Goal: Information Seeking & Learning: Check status

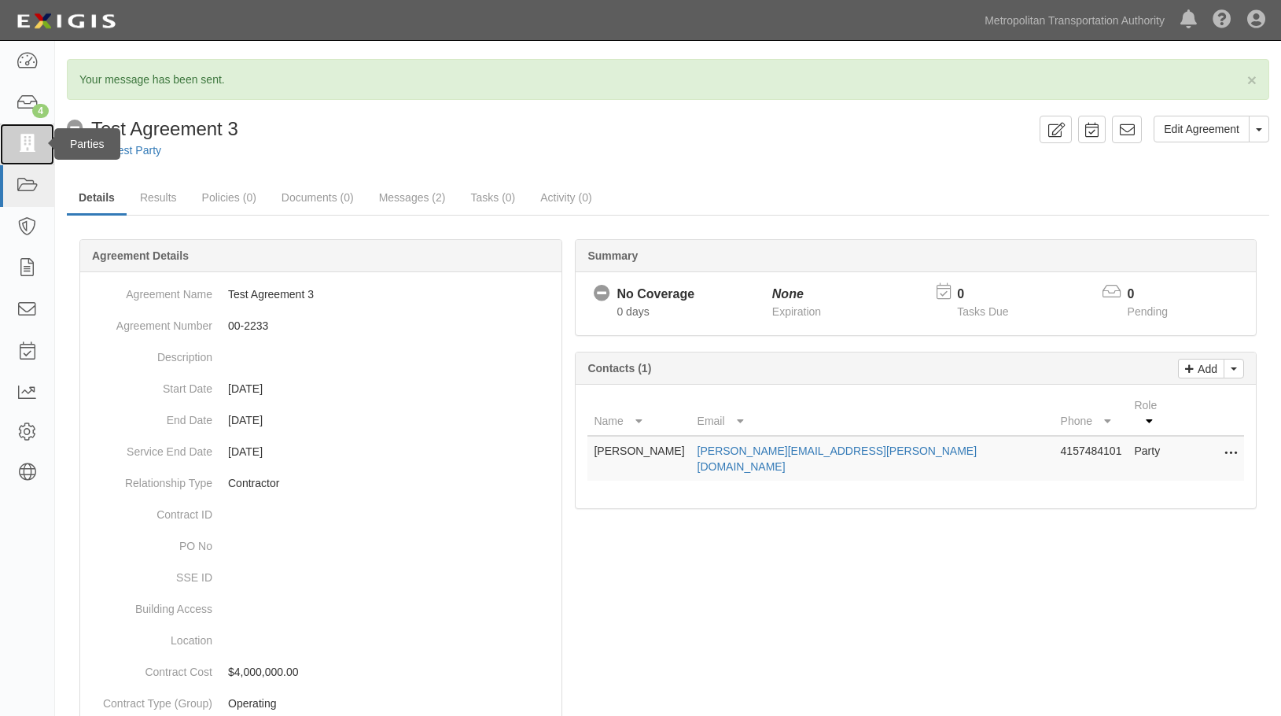
click at [31, 138] on icon at bounding box center [27, 144] width 22 height 18
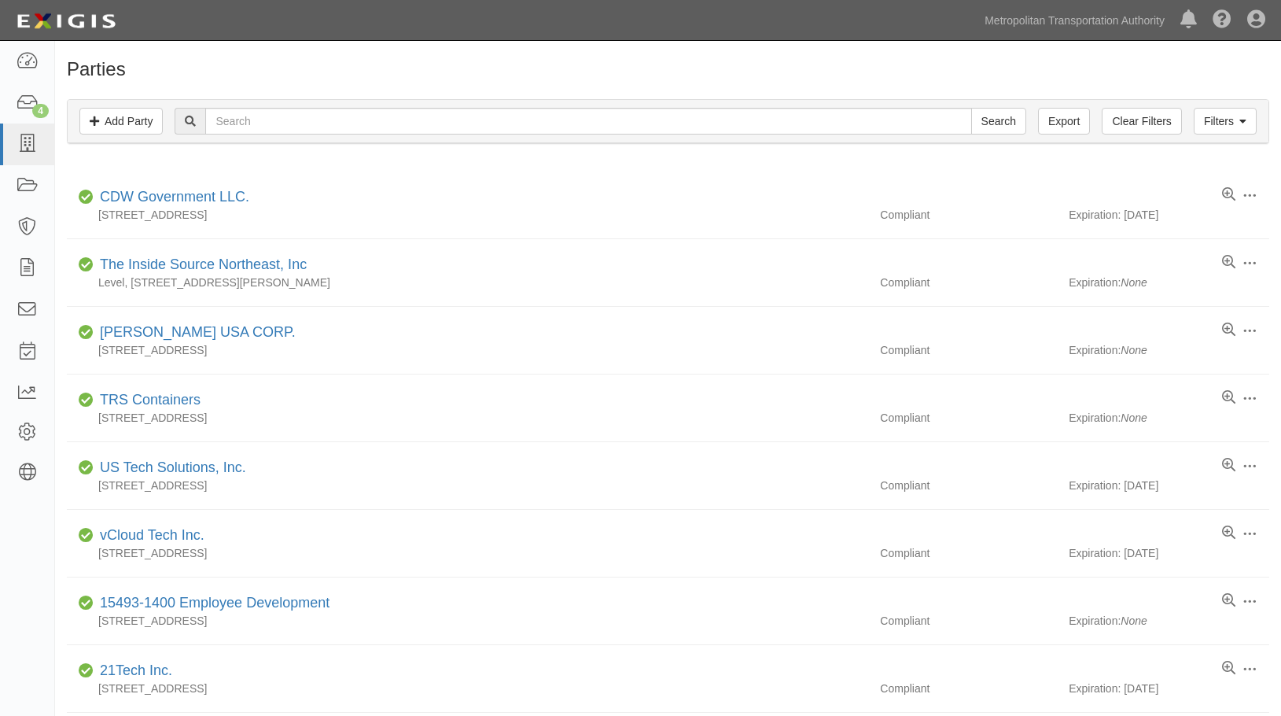
click at [1074, 60] on h1 "Parties" at bounding box center [668, 69] width 1203 height 20
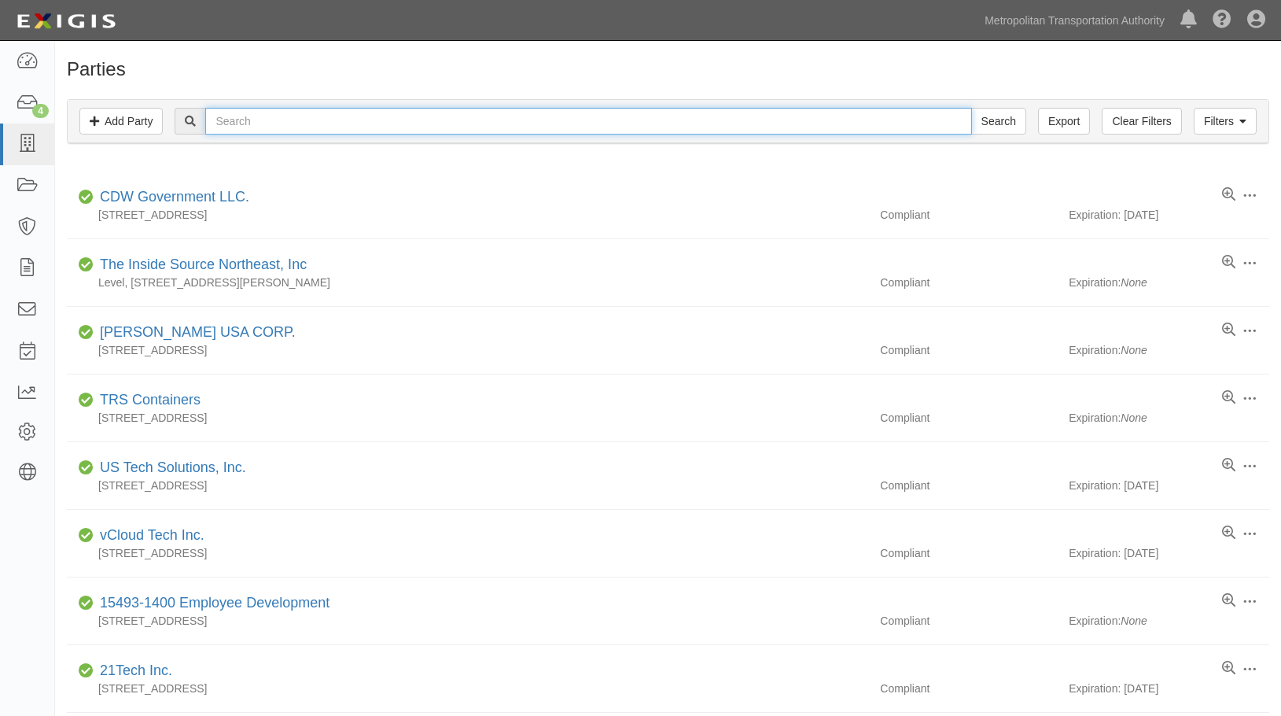
click input "text"
type input "nordic"
click input "Search"
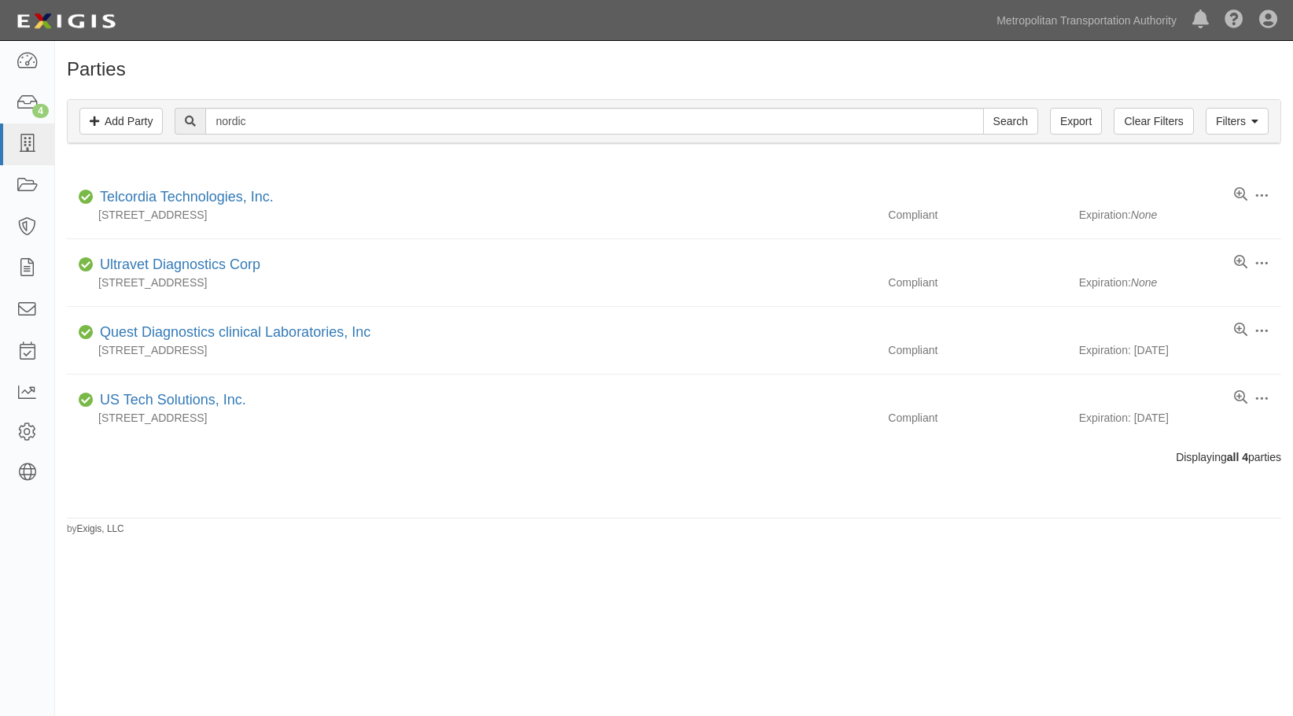
click at [1038, 81] on div "Parties Add Party Filters Add Party Clear Filters Export nordic Search Filters …" at bounding box center [674, 297] width 1238 height 477
click at [1069, 13] on link "Metropolitan Transportation Authority" at bounding box center [1087, 20] width 196 height 31
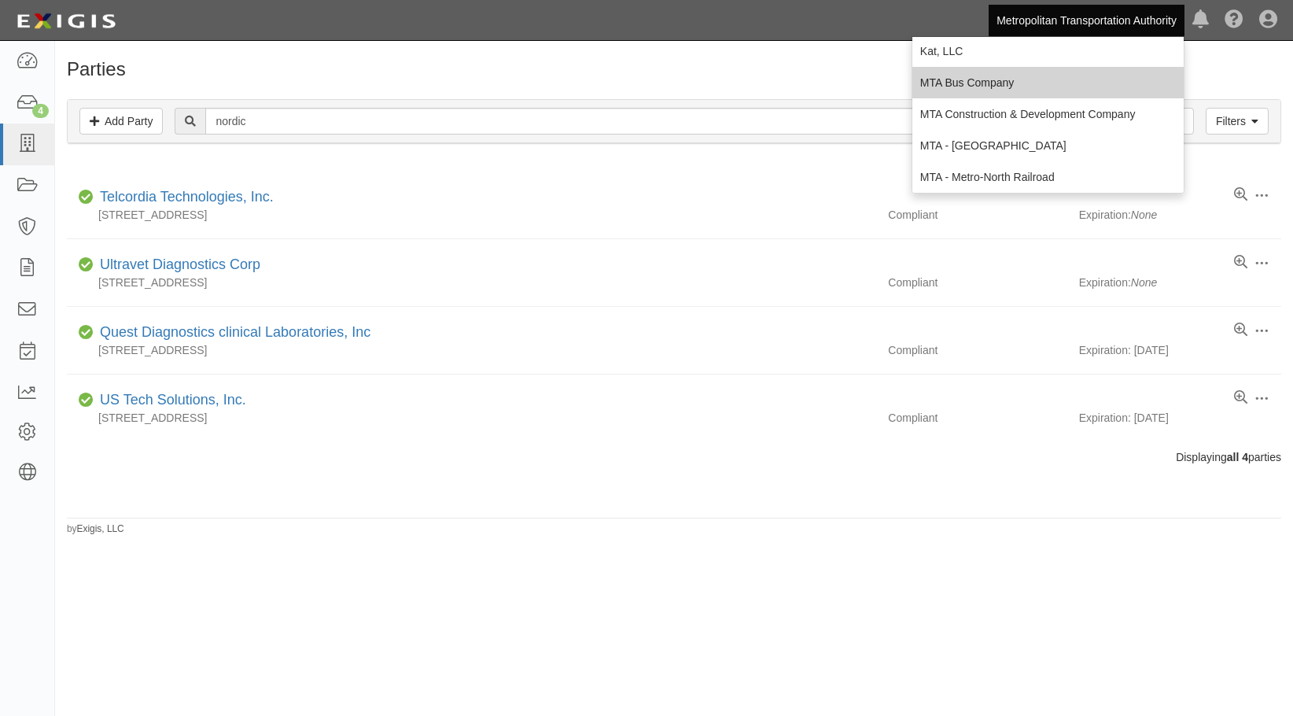
scroll to position [216, 0]
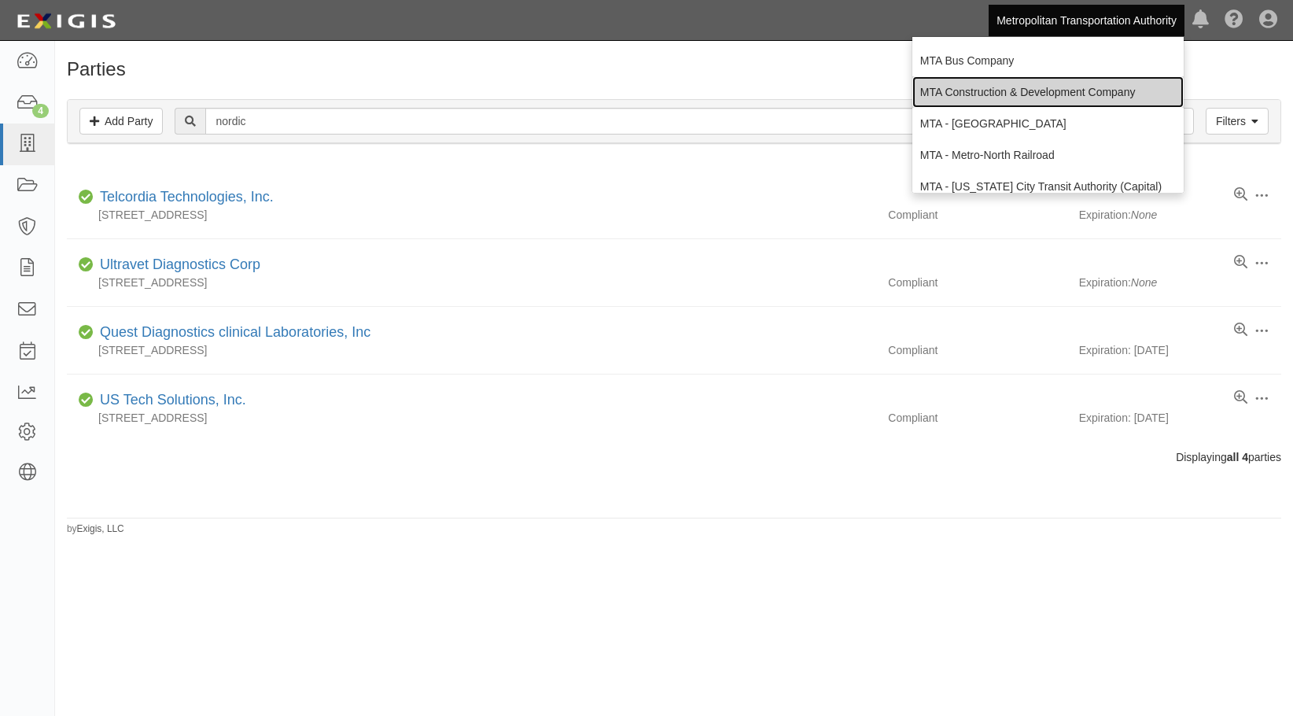
click link "MTA Construction & Development Company"
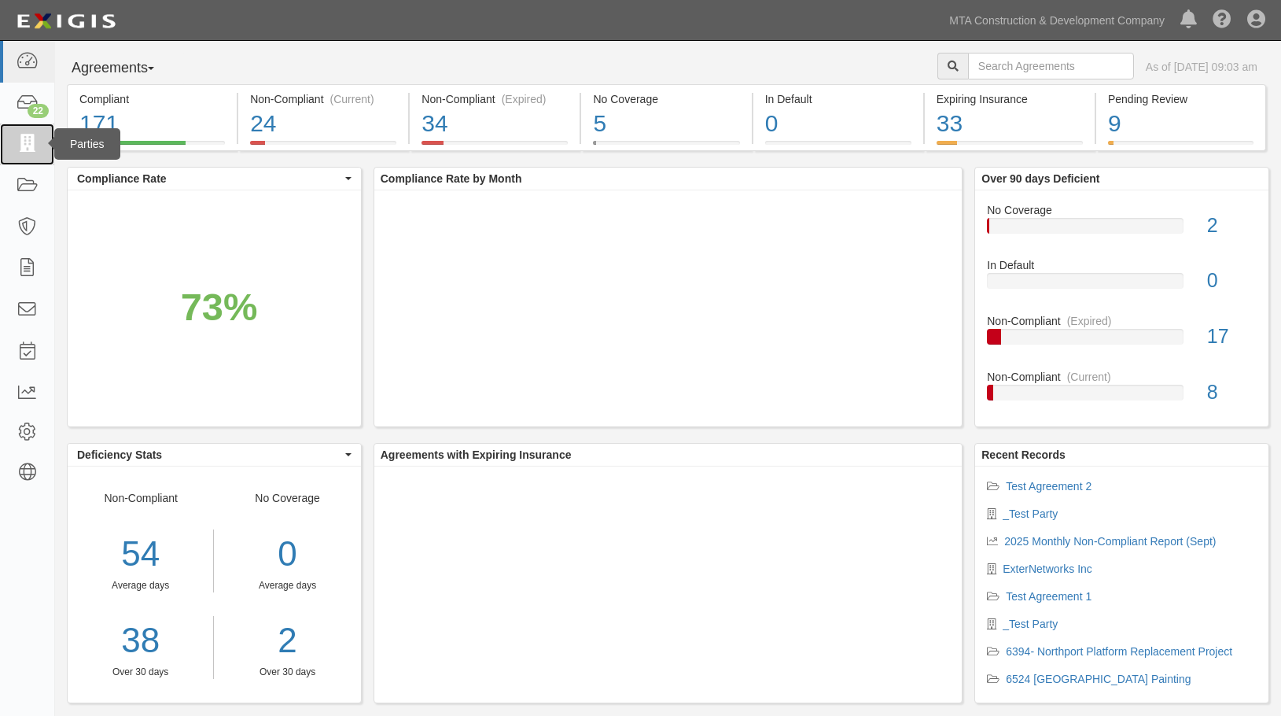
click at [21, 144] on icon at bounding box center [27, 144] width 22 height 18
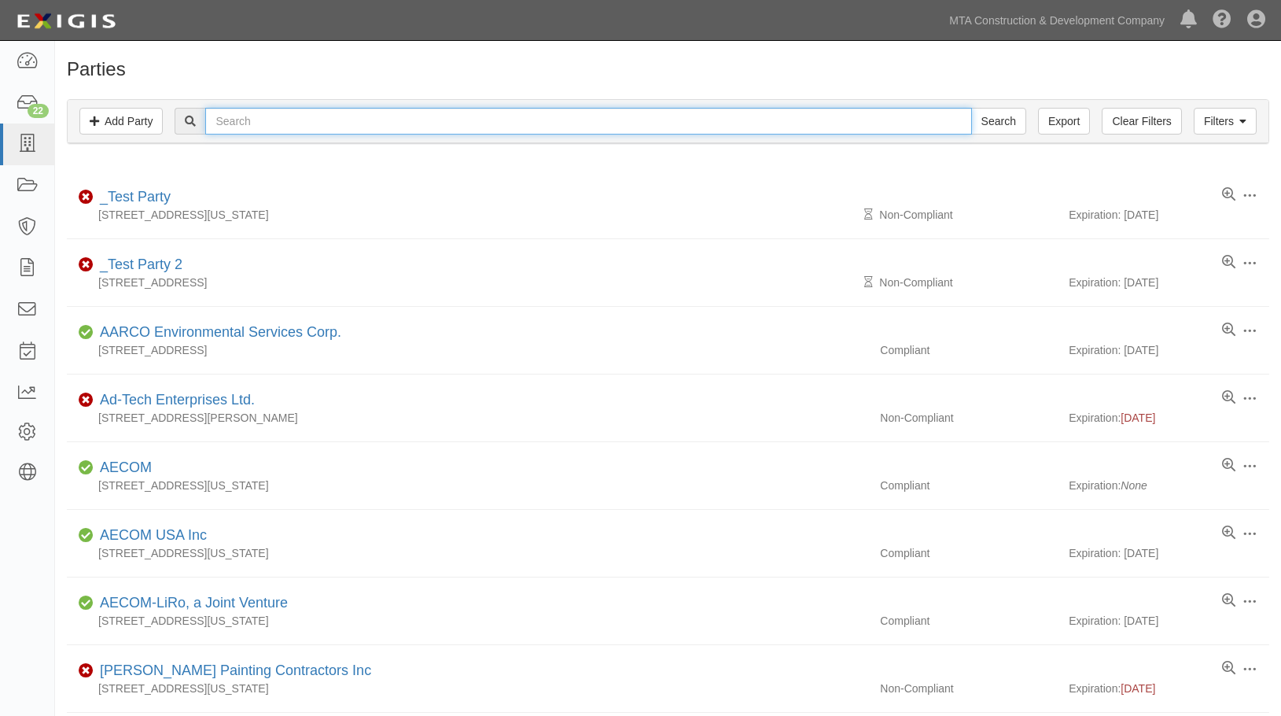
click at [237, 120] on input "text" at bounding box center [588, 121] width 766 height 27
type input "nordic"
click at [971, 108] on input "Search" at bounding box center [998, 121] width 55 height 27
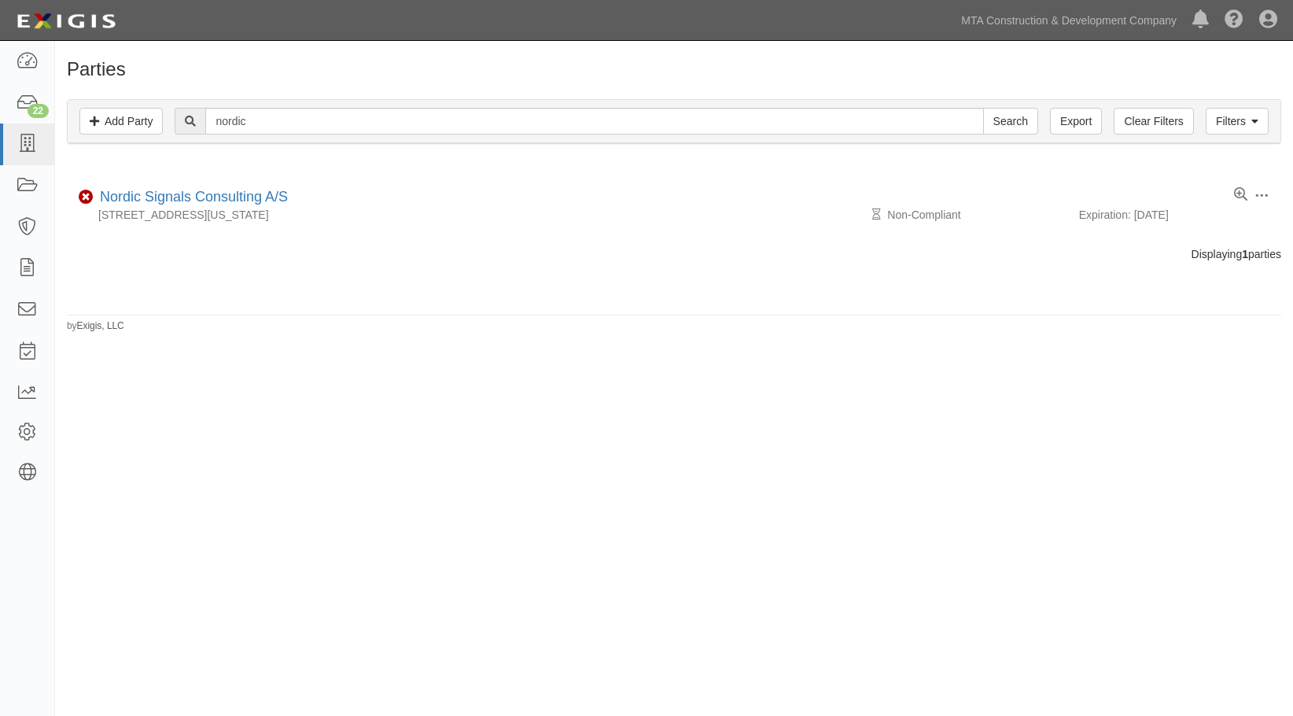
click at [1180, 379] on div "Parties Add Party Filters Add Party Clear Filters Export nordic Search Filters …" at bounding box center [646, 369] width 1293 height 644
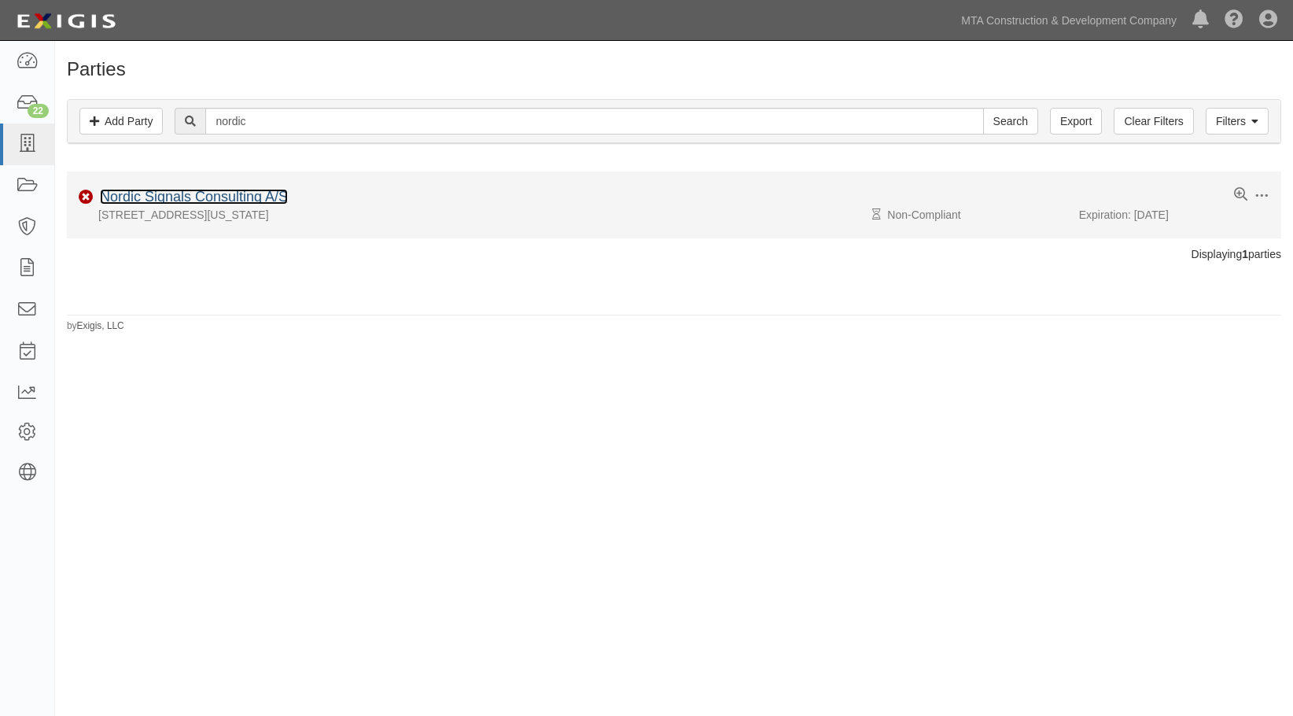
click at [133, 193] on link "Nordic Signals Consulting A/S" at bounding box center [194, 197] width 188 height 16
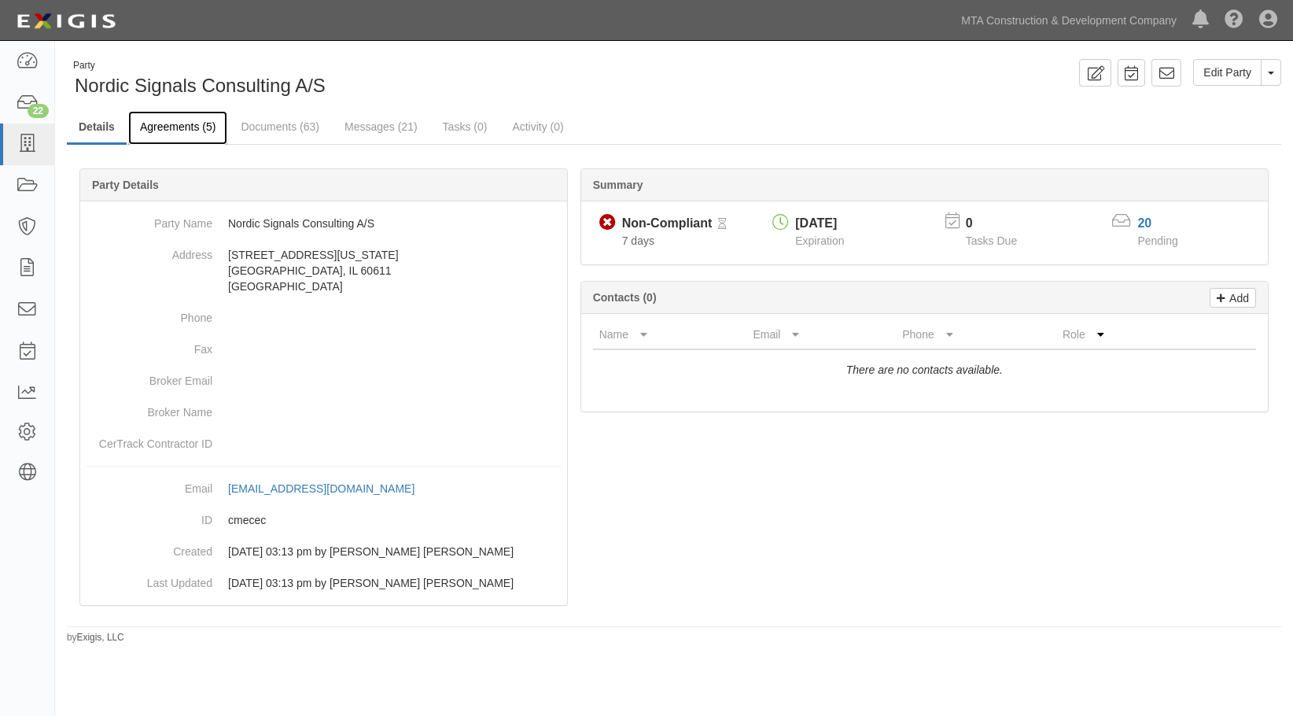
click at [183, 127] on link "Agreements (5)" at bounding box center [177, 128] width 99 height 34
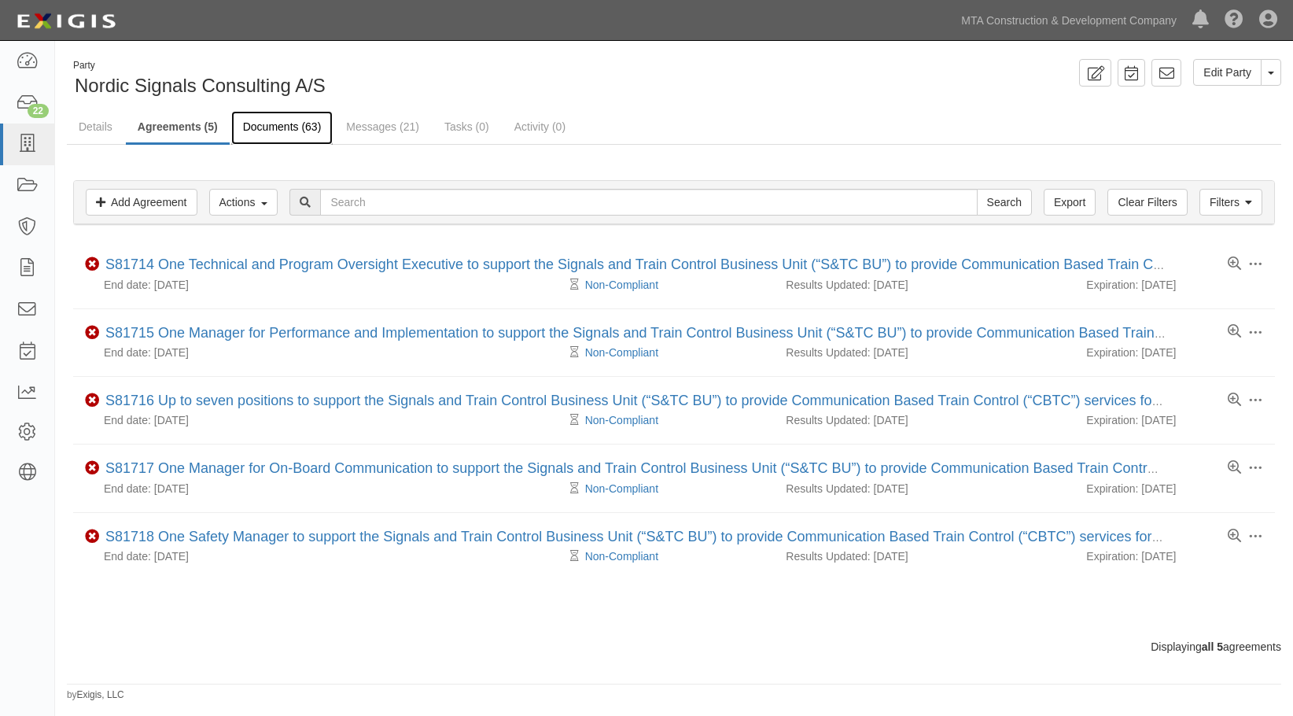
click at [286, 123] on link "Documents (63)" at bounding box center [282, 128] width 102 height 34
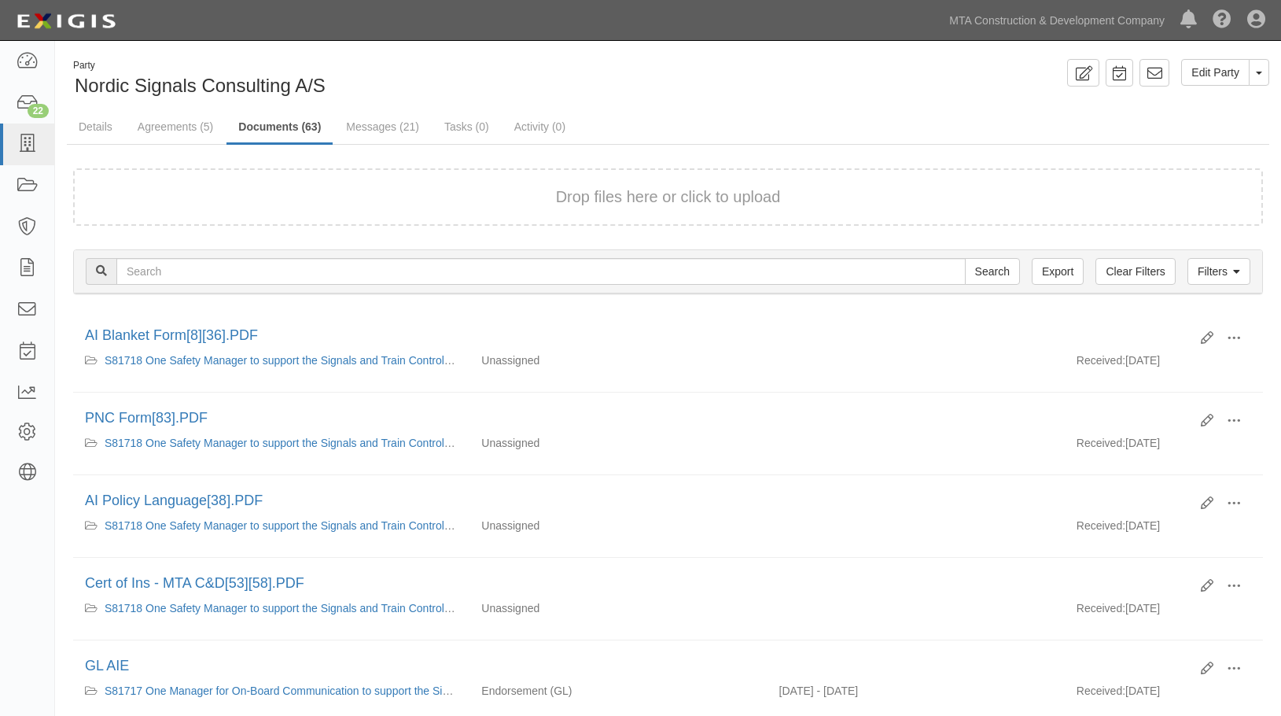
click at [1174, 113] on ul "Details Agreements (5) Documents (63) Messages (21) Tasks (0) Activity (0)" at bounding box center [668, 128] width 1203 height 34
click at [875, 79] on div "Edit Party Toggle Party Dropdown View Audit Trail Archive Party Delete Party Se…" at bounding box center [975, 73] width 613 height 28
click at [286, 123] on link "Documents (63)" at bounding box center [280, 128] width 106 height 34
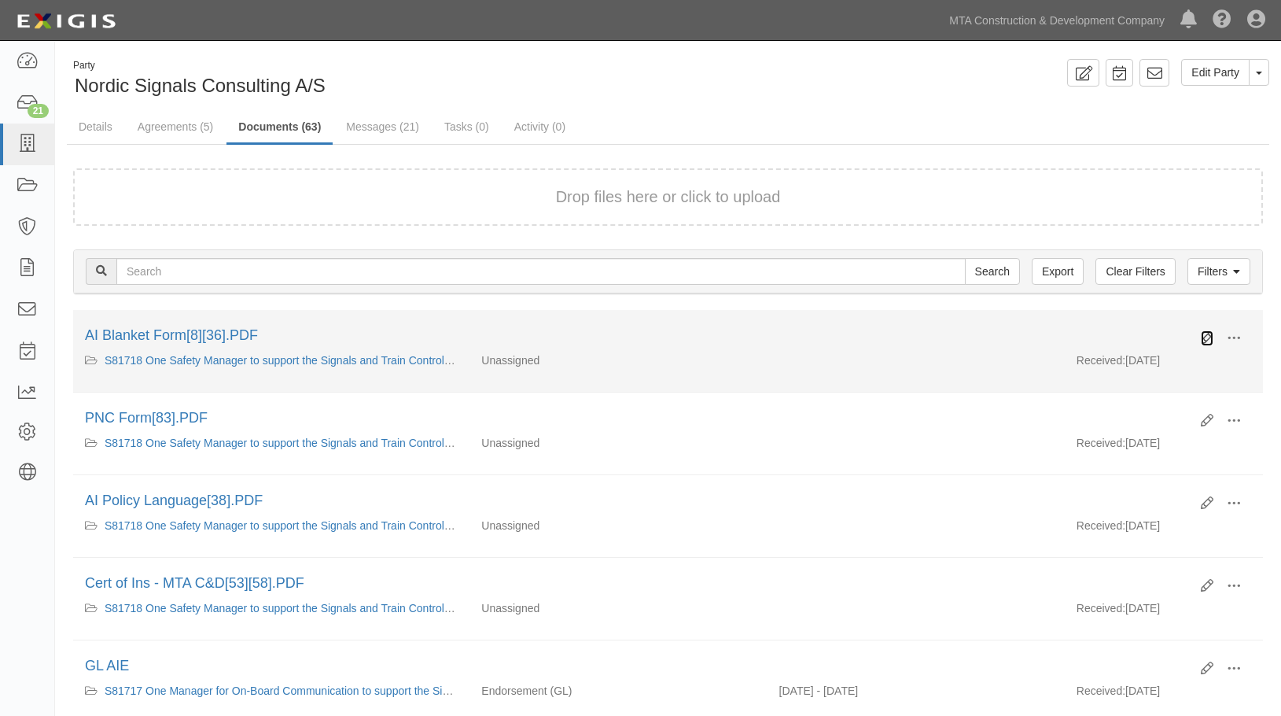
click icon
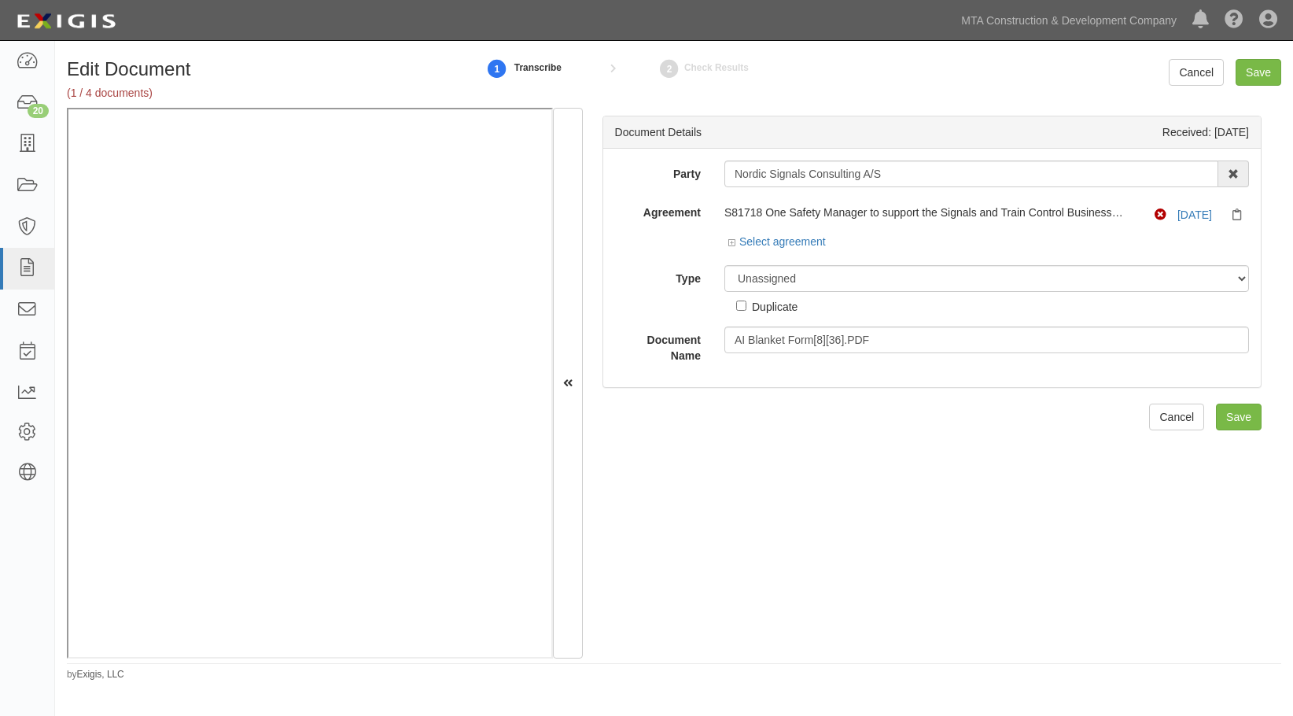
click at [1071, 590] on div "Document Details Received: [DATE] Party Nordic Signals Consulting A/S AARCO Env…" at bounding box center [932, 383] width 698 height 551
click at [1189, 70] on link "Cancel" at bounding box center [1196, 72] width 55 height 27
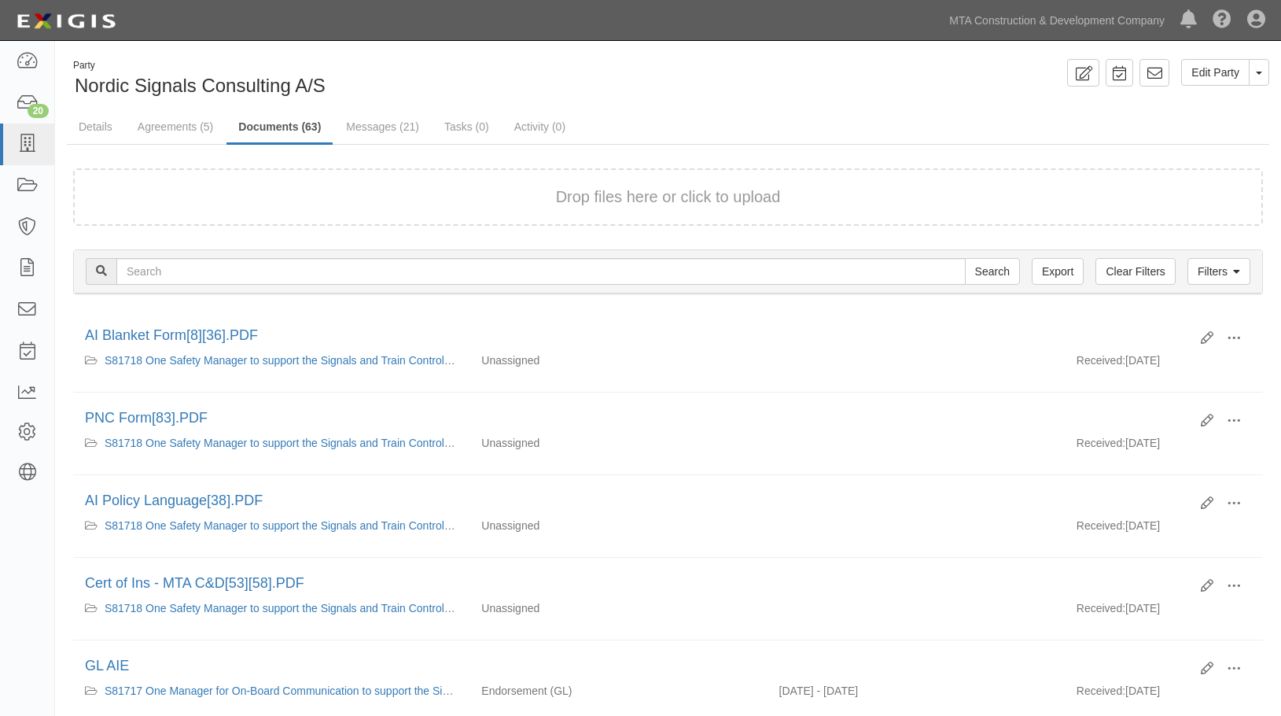
click at [1084, 119] on ul "Details Agreements (5) Documents (63) Messages (21) Tasks (0) Activity (0)" at bounding box center [668, 128] width 1203 height 34
click at [177, 119] on link "Agreements (5)" at bounding box center [175, 128] width 99 height 34
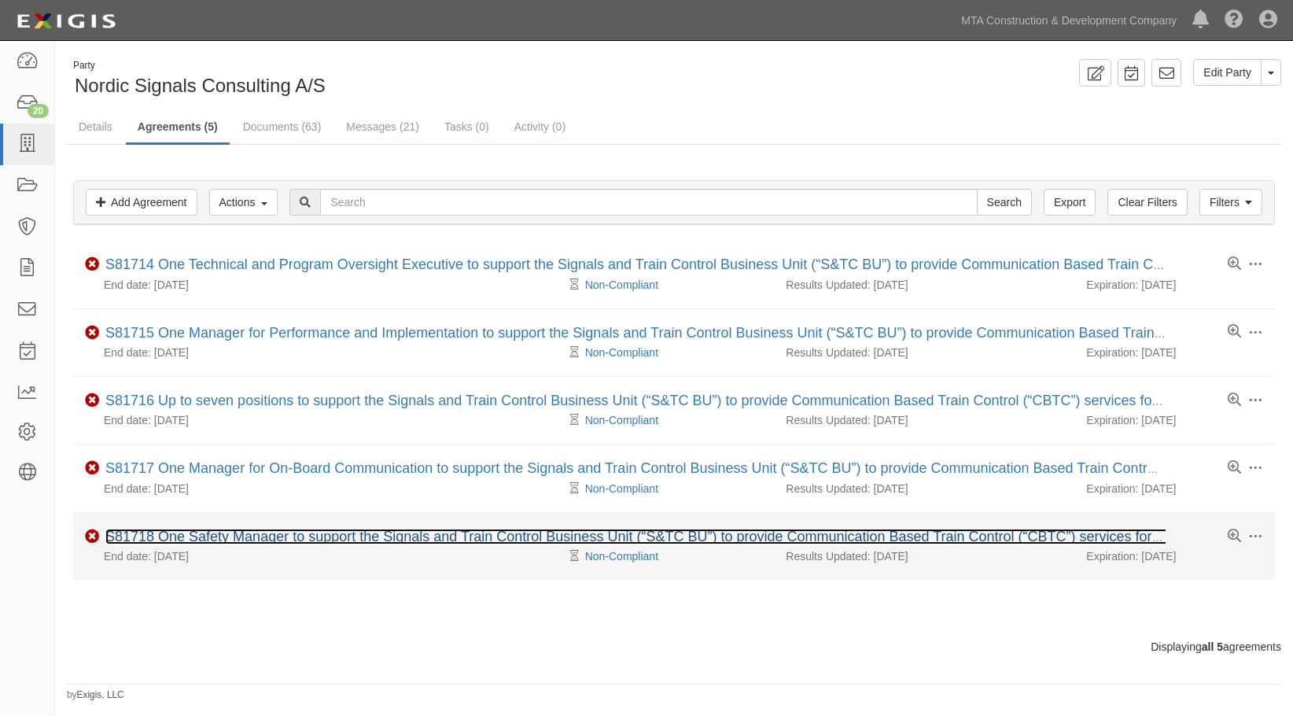
click at [208, 535] on link "S81718 One Safety Manager to support the Signals and Train Control Business Uni…" at bounding box center [710, 537] width 1210 height 16
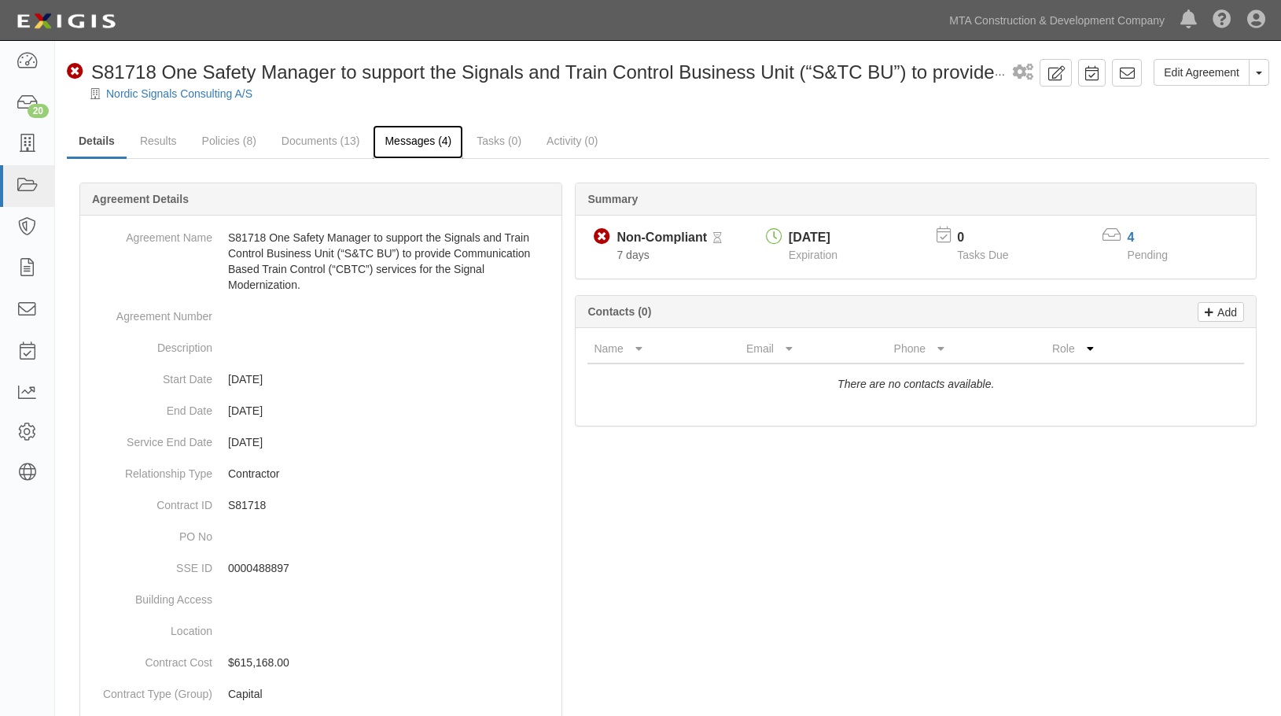
click at [411, 138] on link "Messages (4)" at bounding box center [418, 142] width 90 height 34
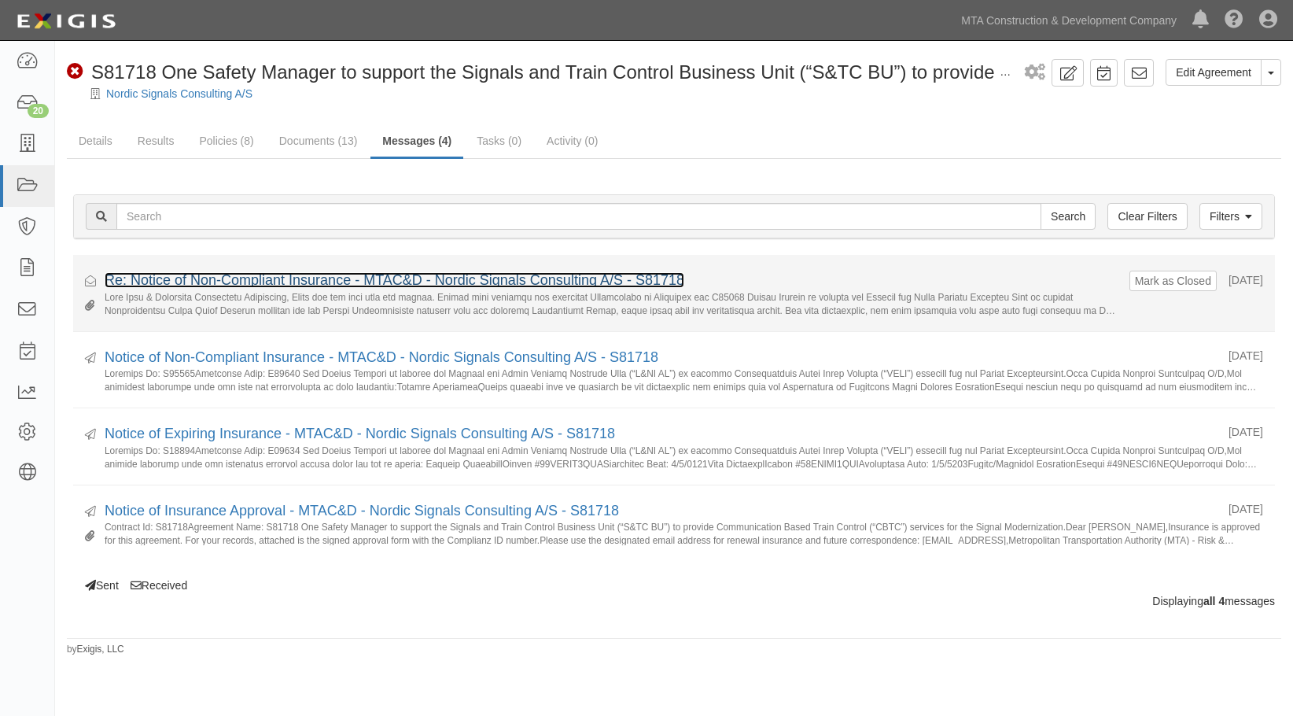
click at [289, 277] on link "Re: Notice of Non-Compliant Insurance - MTAC&D - Nordic Signals Consulting A/S …" at bounding box center [395, 280] width 580 height 16
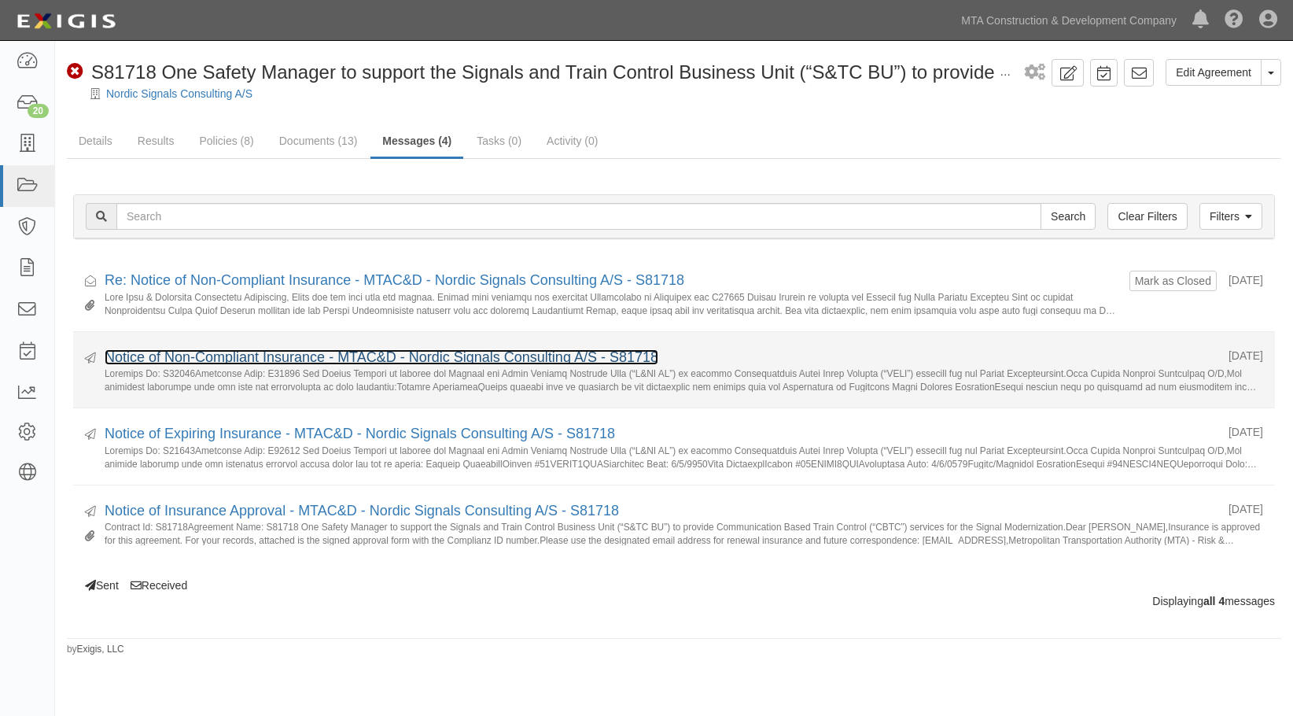
click at [259, 359] on link "Notice of Non-Compliant Insurance - MTAC&D - Nordic Signals Consulting A/S - S8…" at bounding box center [382, 357] width 554 height 16
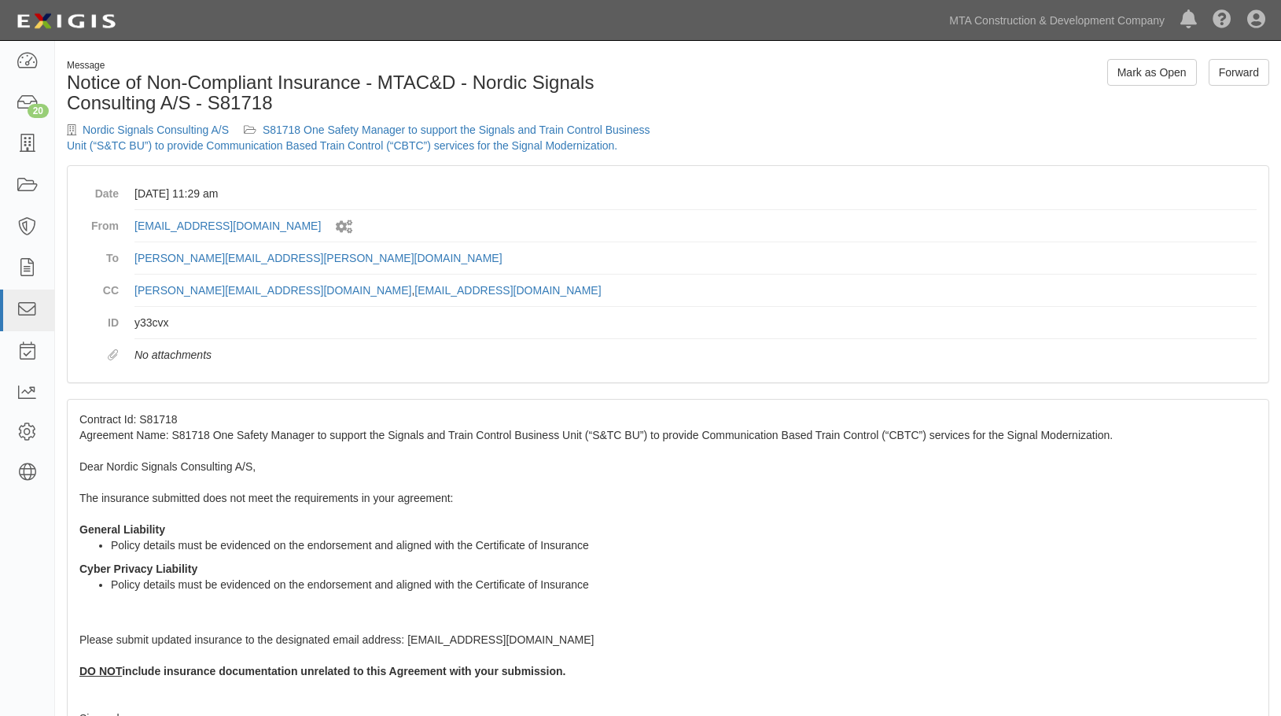
click at [820, 628] on div "Contract Id: S81718 Agreement Name: S81718 One Safety Manager to support the Si…" at bounding box center [668, 640] width 1201 height 481
drag, startPoint x: 1135, startPoint y: 148, endPoint x: 1100, endPoint y: 61, distance: 94.2
click at [1135, 148] on div "Message Notice of Non-Compliant Insurance - MTAC&D - Nordic Signals Consulting …" at bounding box center [668, 112] width 1226 height 106
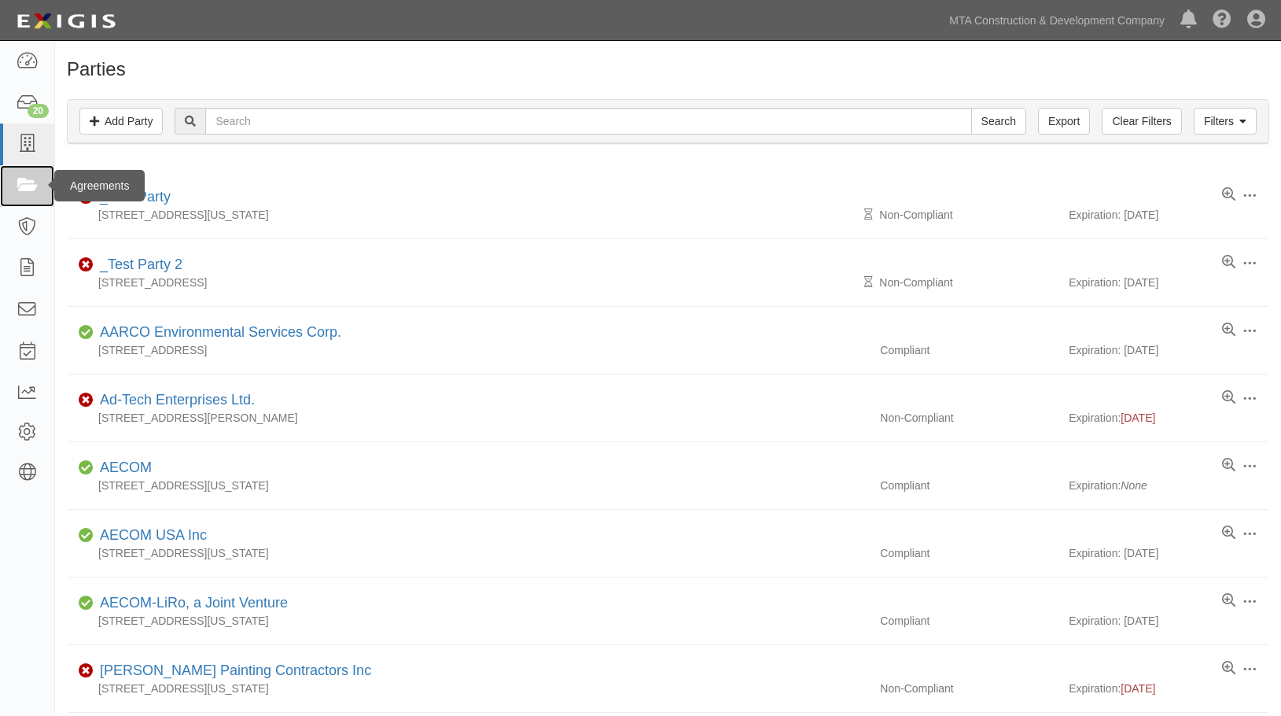
click at [21, 189] on icon at bounding box center [27, 186] width 22 height 18
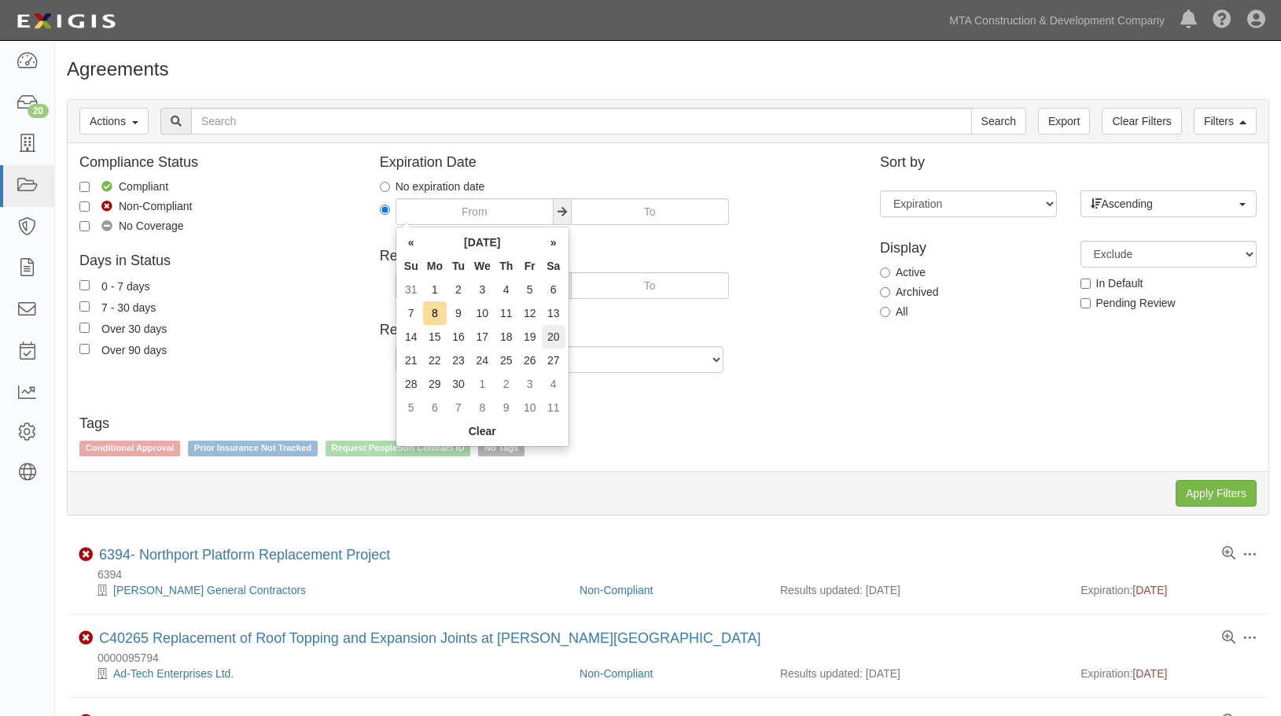
click at [552, 333] on td "20" at bounding box center [554, 337] width 24 height 24
type input "[DATE]"
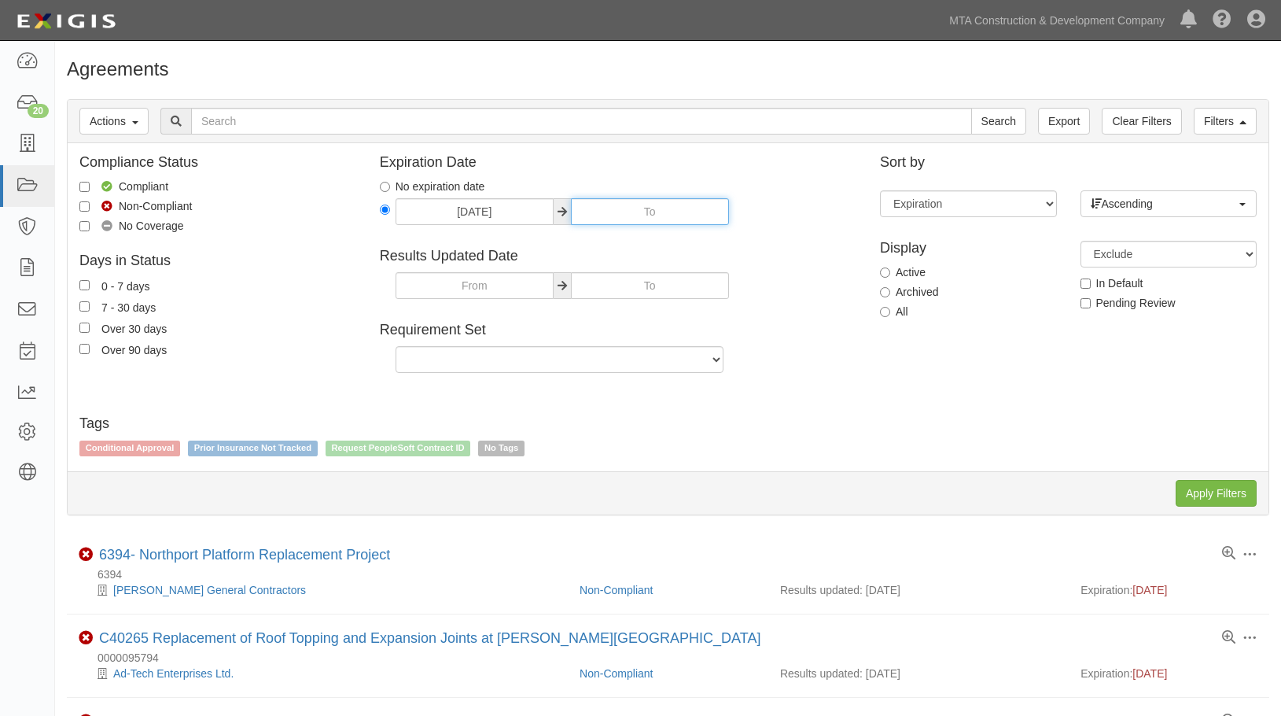
click at [663, 213] on input "[DATE]" at bounding box center [650, 211] width 158 height 27
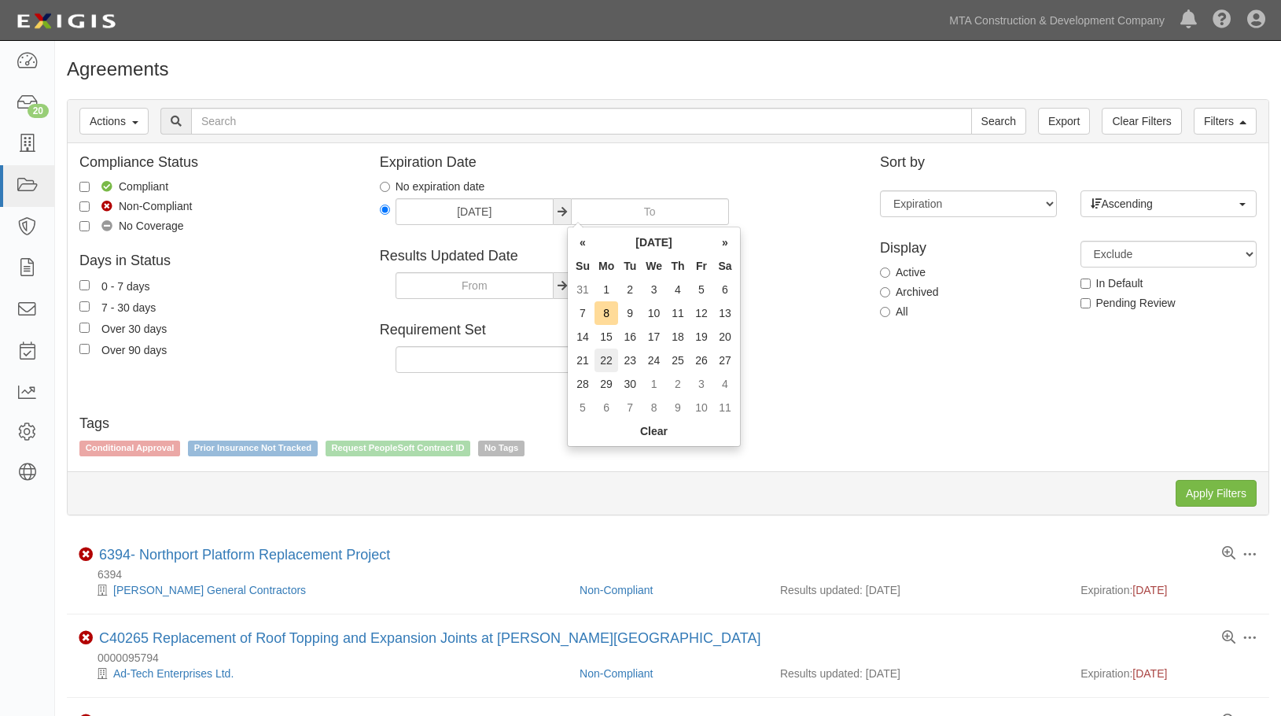
click at [606, 358] on td "22" at bounding box center [607, 360] width 24 height 24
type input "[DATE]"
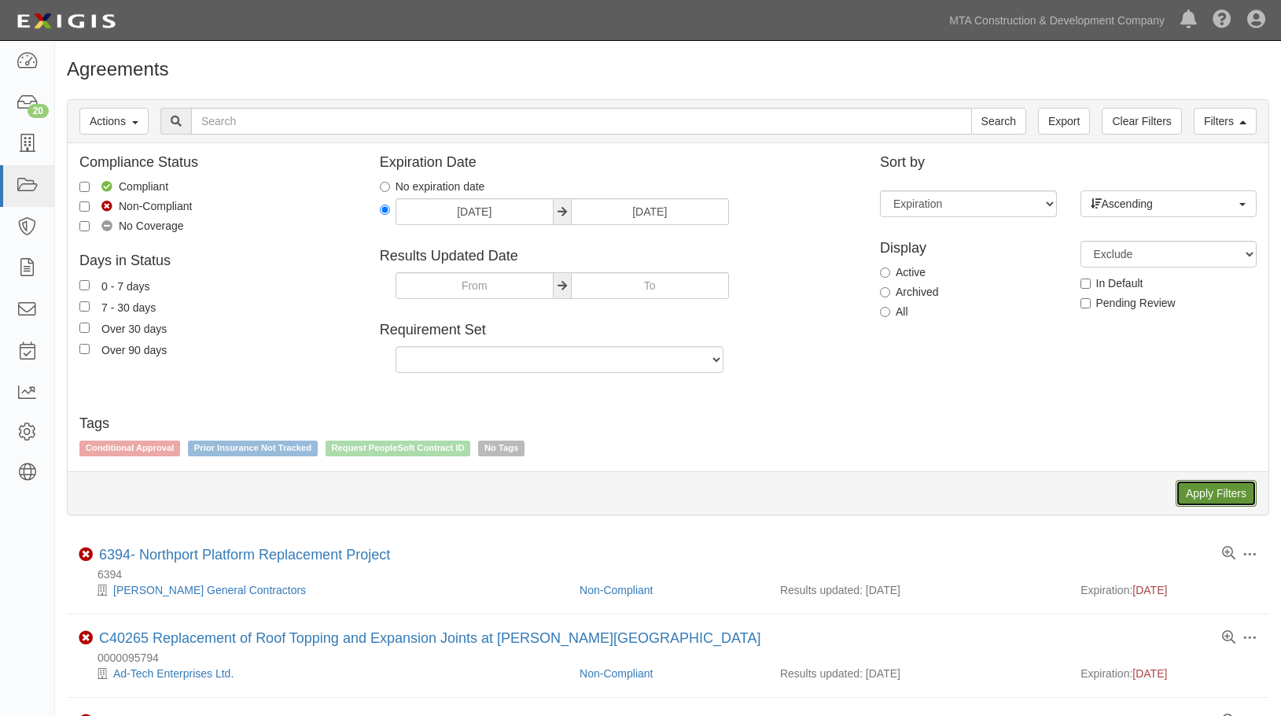
click at [1203, 492] on input "Apply Filters" at bounding box center [1216, 493] width 81 height 27
click at [387, 207] on input "09/20/2025 09/22/2025" at bounding box center [385, 209] width 10 height 10
radio input "true"
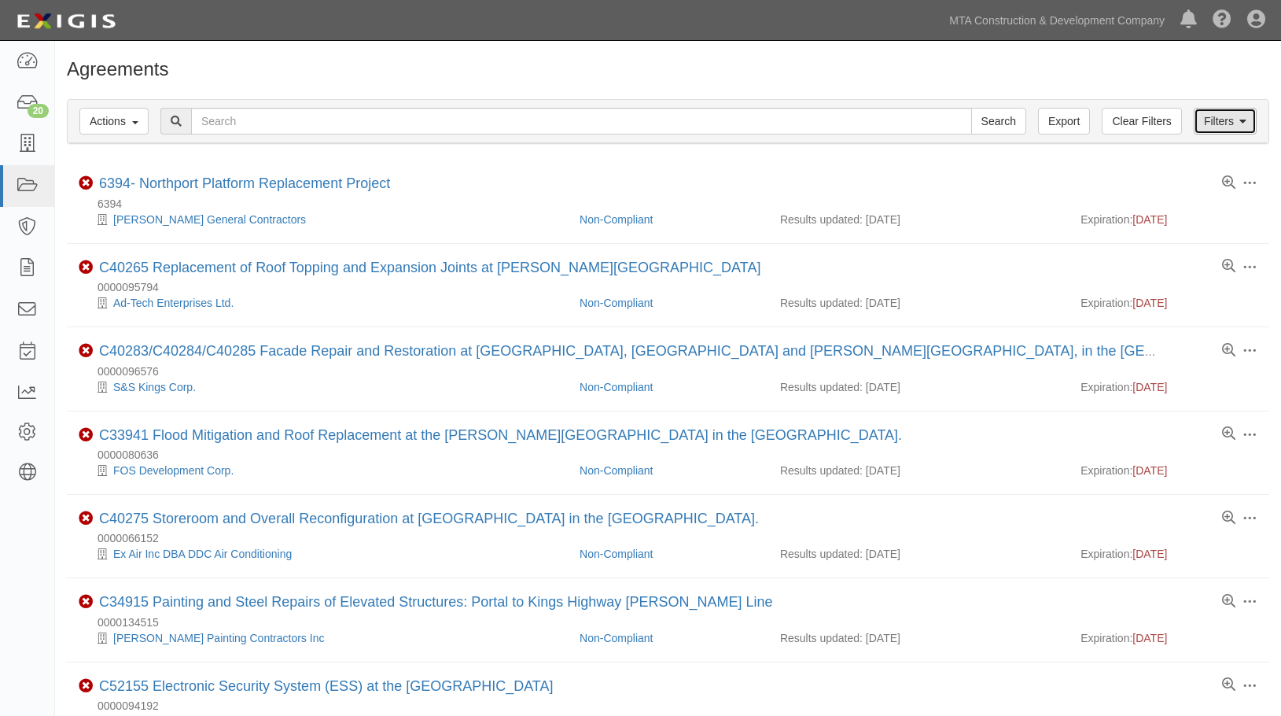
click at [1215, 127] on link "Filters" at bounding box center [1225, 121] width 63 height 27
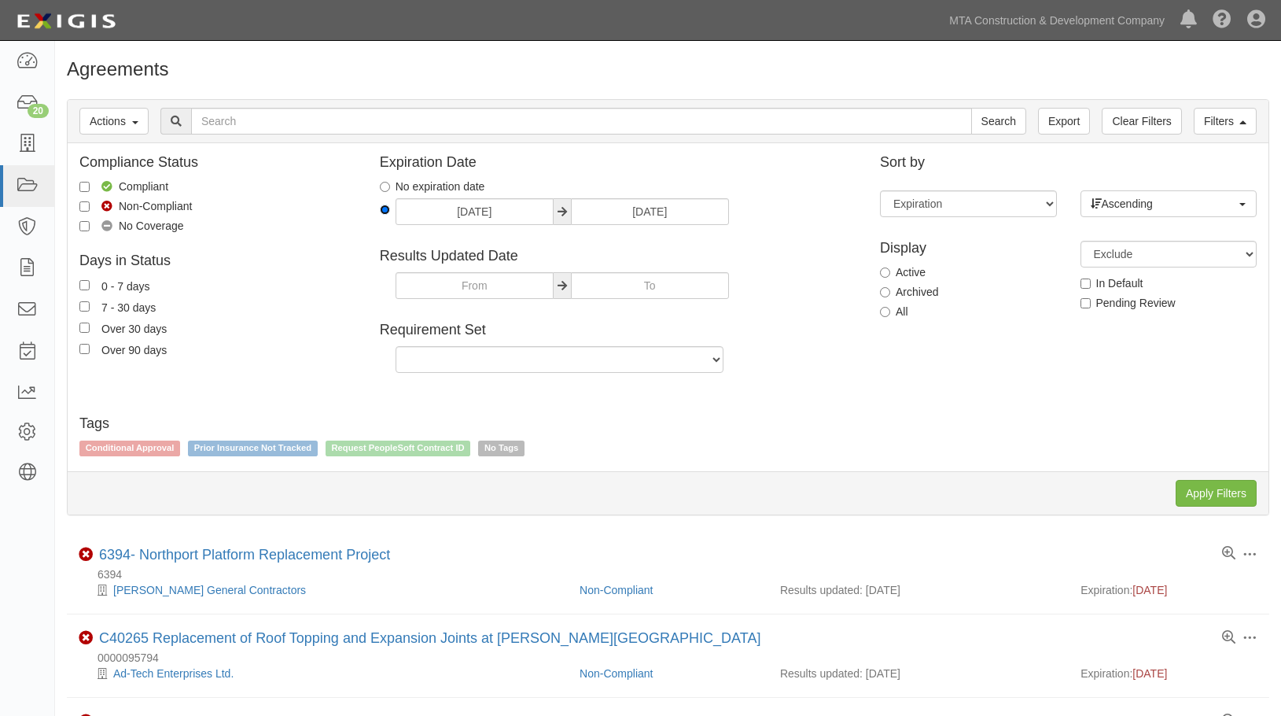
click at [381, 209] on input "09/20/2025 09/22/2025" at bounding box center [385, 209] width 10 height 10
radio input "true"
click at [1183, 490] on input "Apply Filters" at bounding box center [1216, 493] width 81 height 27
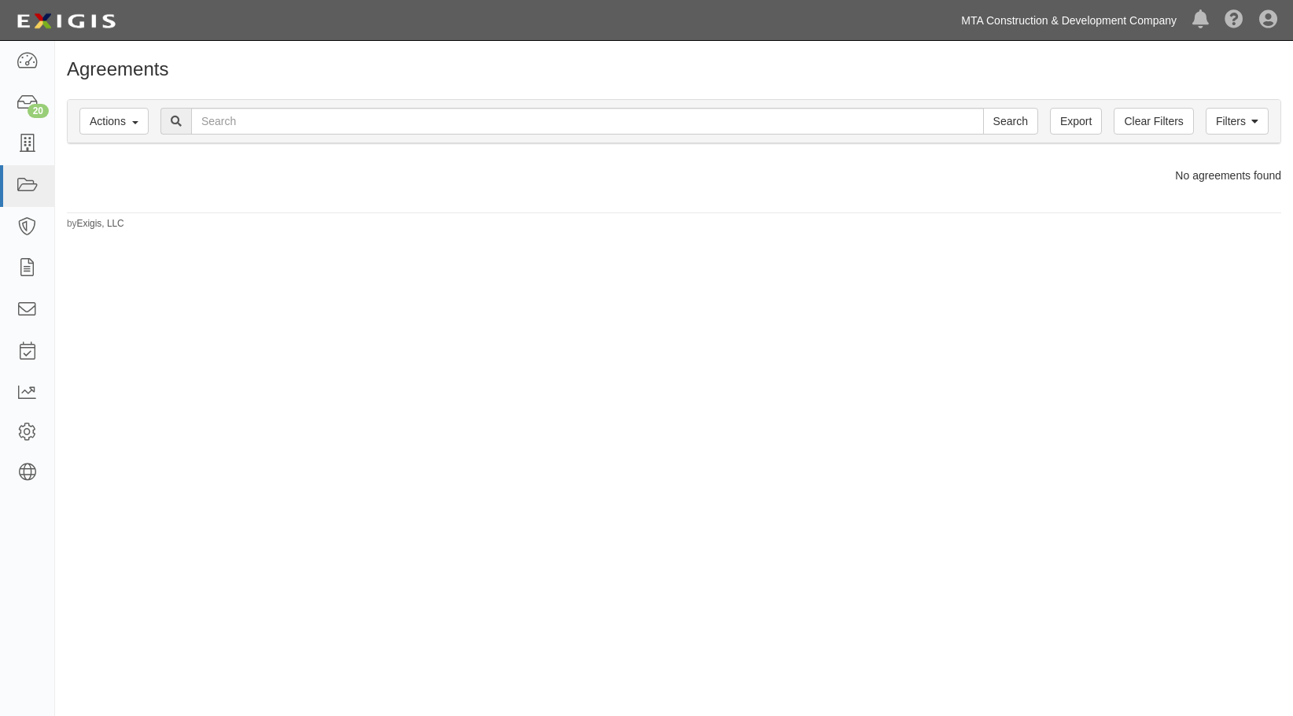
click at [1074, 14] on link "MTA Construction & Development Company" at bounding box center [1068, 20] width 231 height 31
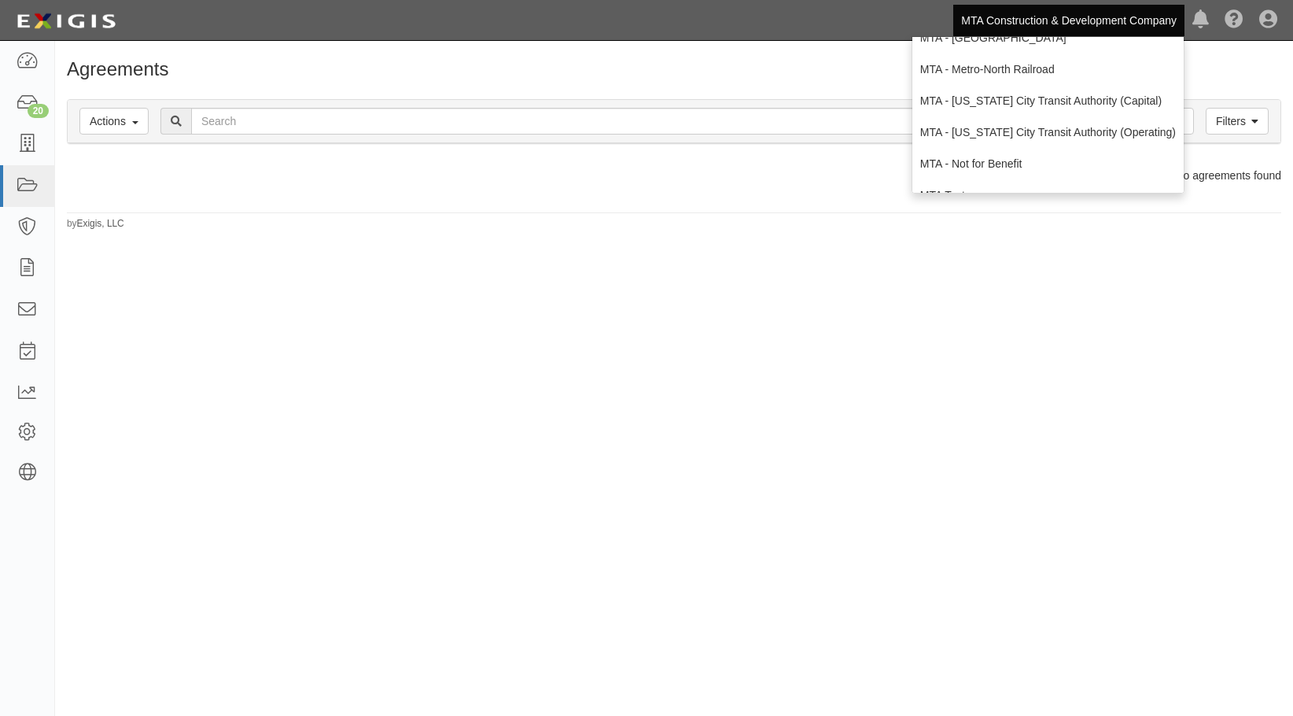
scroll to position [387, 0]
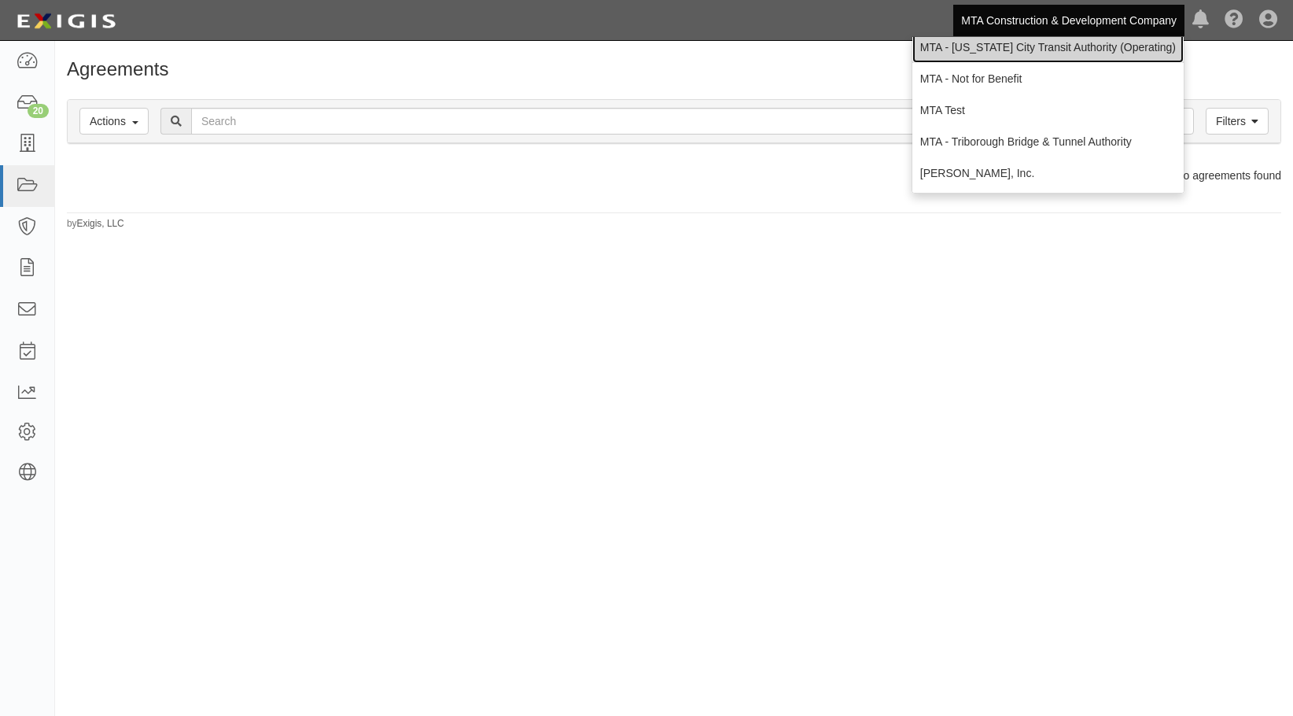
click at [1100, 46] on link "MTA - [US_STATE] City Transit Authority (Operating)" at bounding box center [1047, 46] width 271 height 31
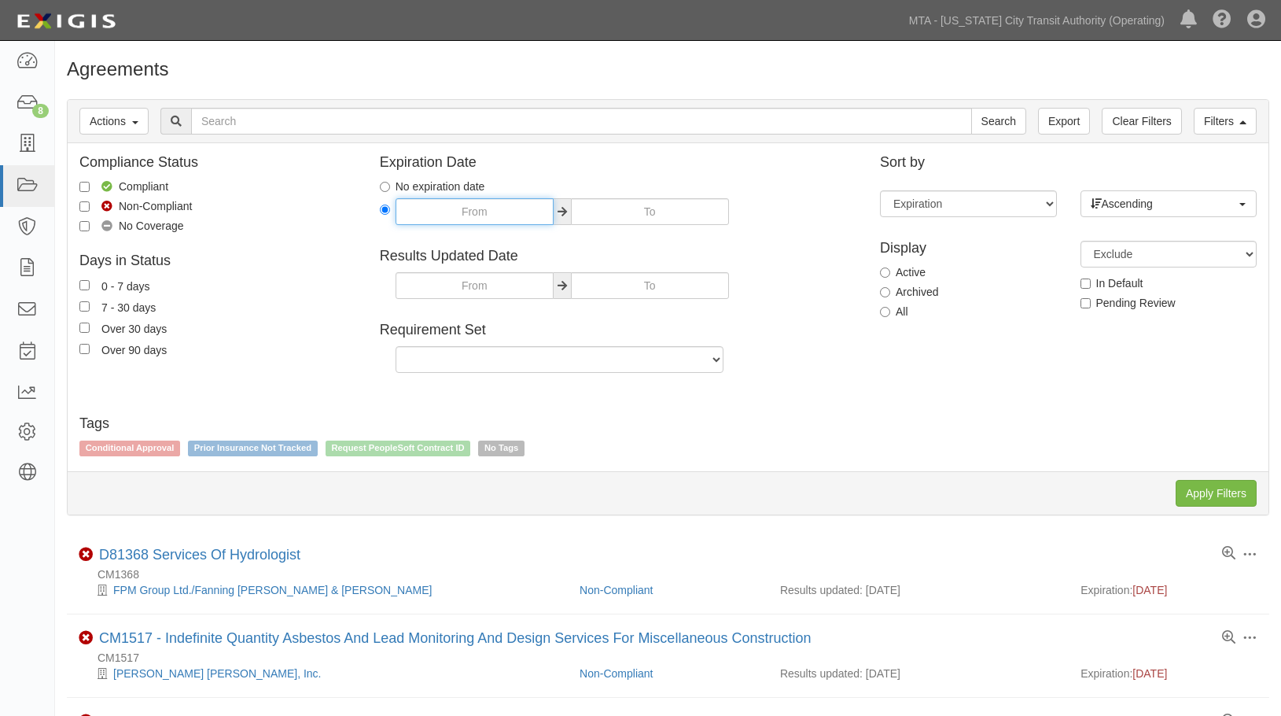
click at [439, 210] on input "text" at bounding box center [475, 211] width 158 height 27
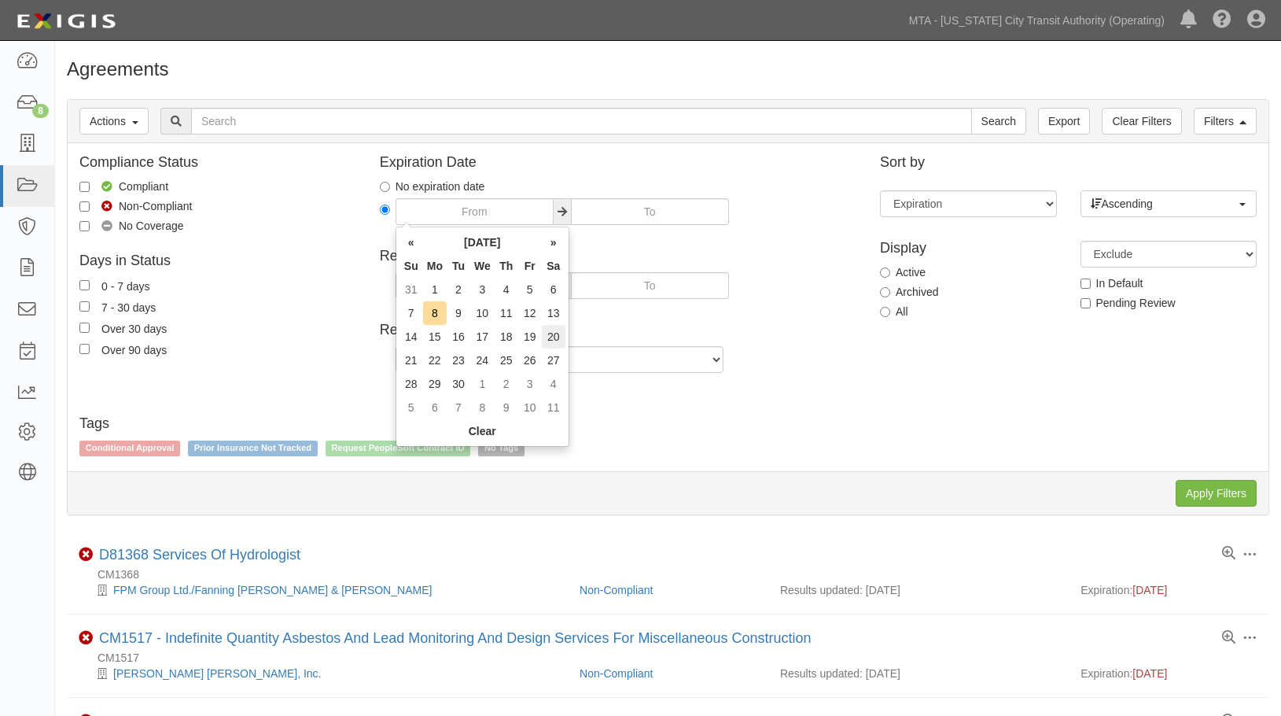
click at [544, 333] on td "20" at bounding box center [554, 337] width 24 height 24
click at [544, 333] on h4 "Requirement Set" at bounding box center [618, 330] width 477 height 16
type input "[DATE]"
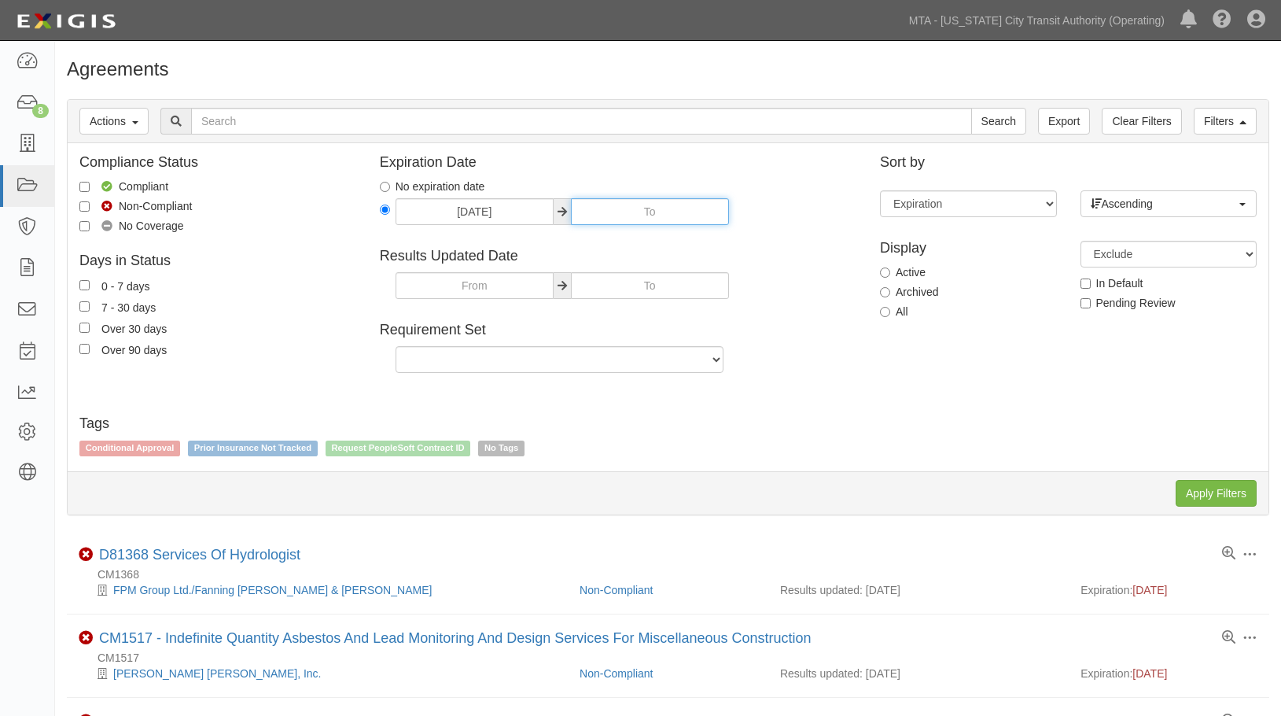
click at [666, 216] on input "[DATE]" at bounding box center [650, 211] width 158 height 27
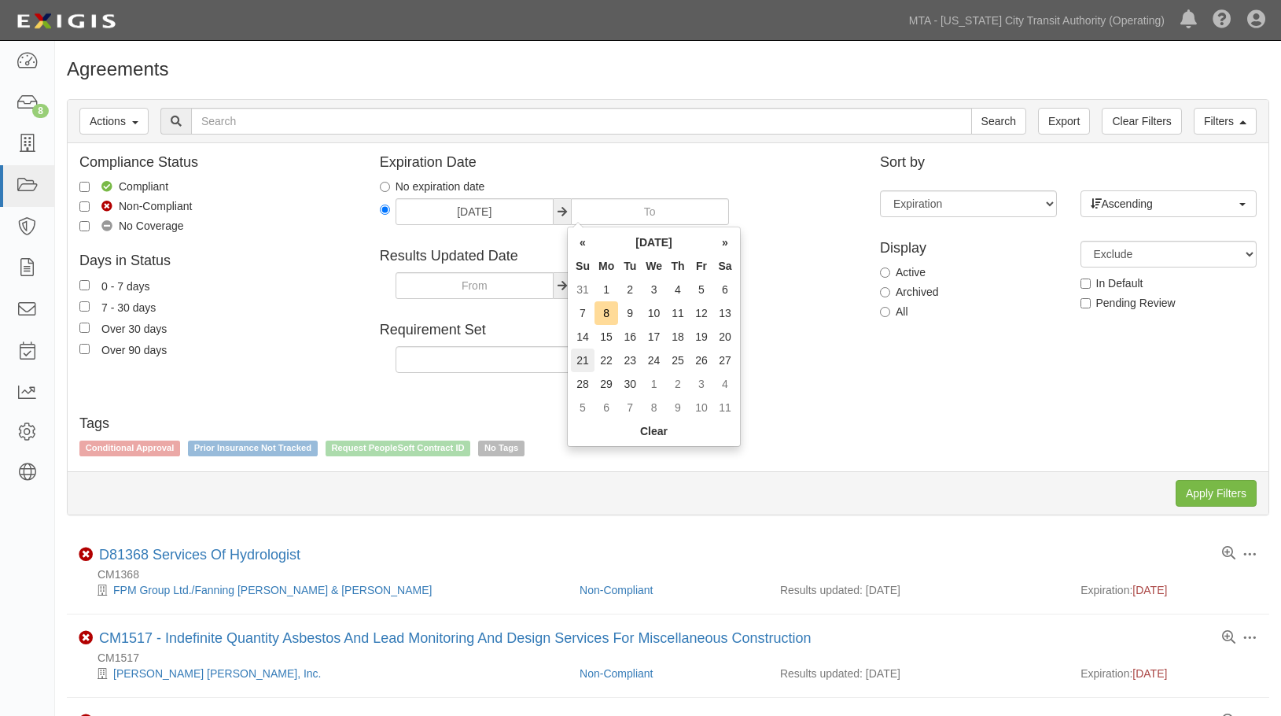
click at [591, 357] on tr "21 22 23 24 25 26 27" at bounding box center [654, 360] width 166 height 24
click at [598, 357] on td "22" at bounding box center [607, 360] width 24 height 24
type input "[DATE]"
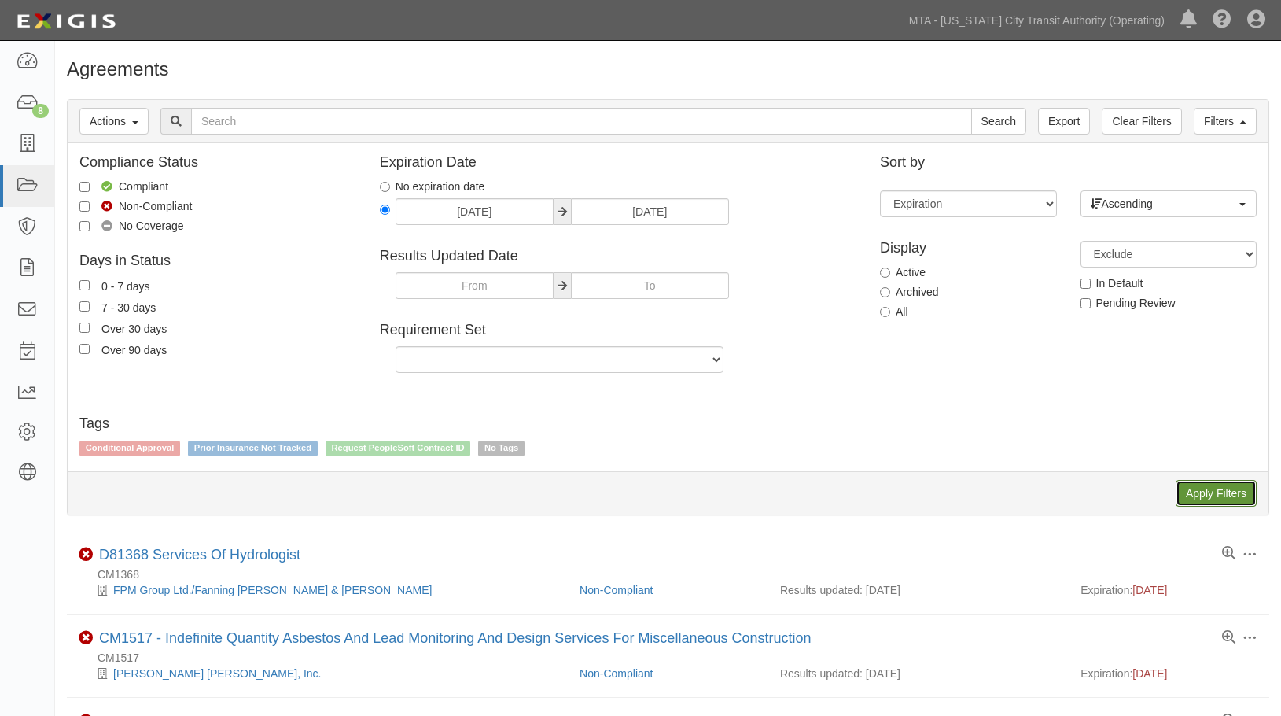
click at [1224, 495] on input "Apply Filters" at bounding box center [1216, 493] width 81 height 27
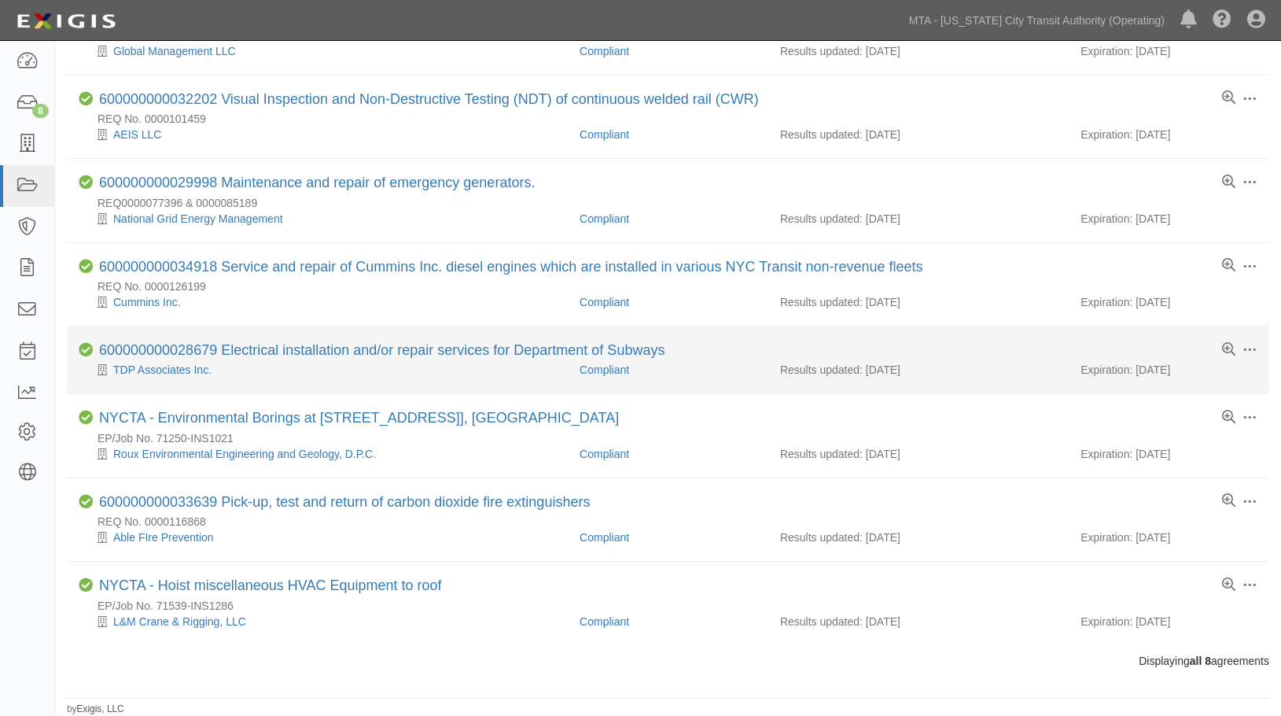
scroll to position [168, 0]
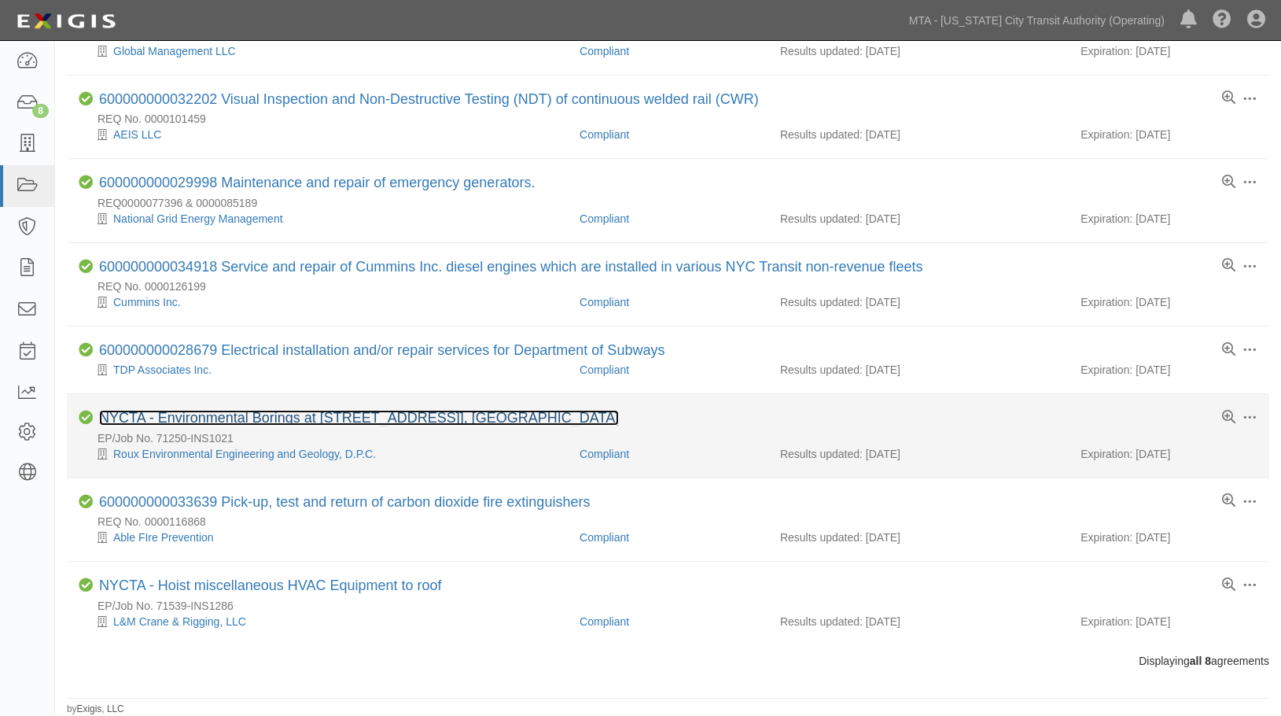
click at [298, 415] on link "NYCTA - Environmental Borings at [STREET_ADDRESS]], [GEOGRAPHIC_DATA]" at bounding box center [359, 418] width 520 height 16
click at [323, 415] on link "NYCTA - Environmental Borings at [STREET_ADDRESS]], [GEOGRAPHIC_DATA]" at bounding box center [359, 418] width 520 height 16
click at [320, 411] on link "NYCTA - Environmental Borings at [STREET_ADDRESS]], [GEOGRAPHIC_DATA]" at bounding box center [359, 418] width 520 height 16
click at [319, 410] on link "NYCTA - Environmental Borings at [STREET_ADDRESS]], [GEOGRAPHIC_DATA]" at bounding box center [359, 418] width 520 height 16
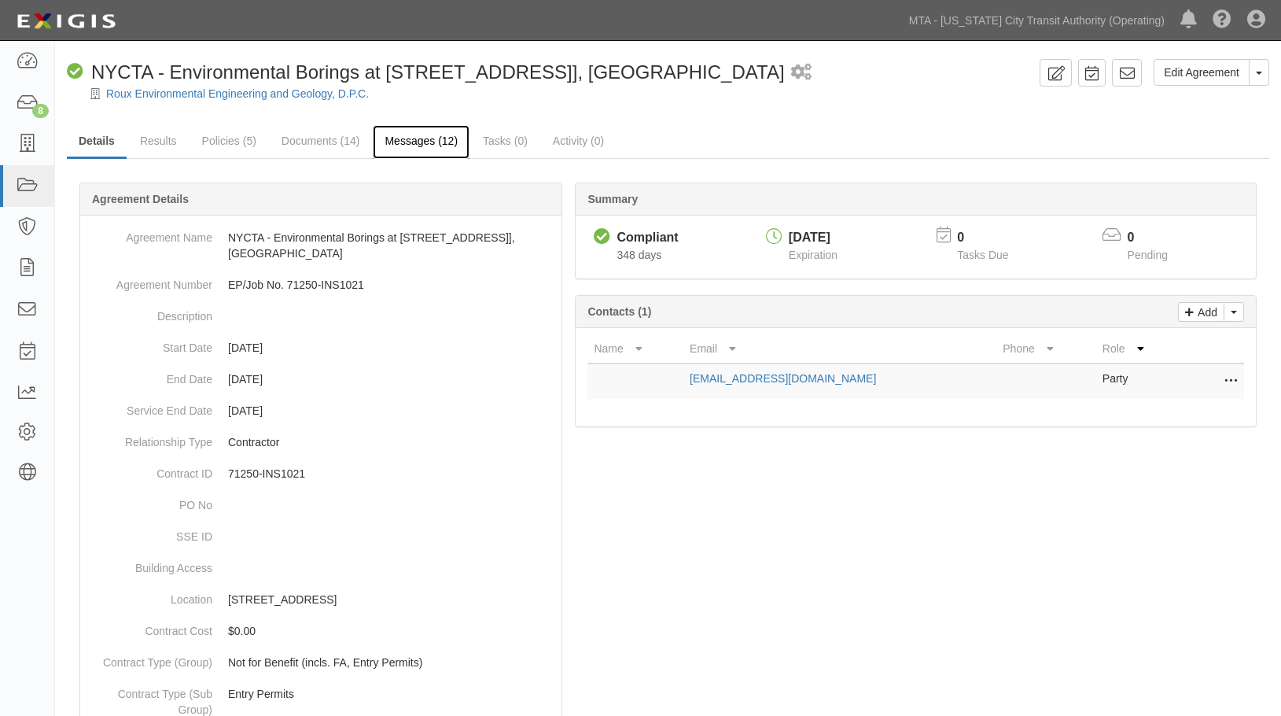
click at [394, 137] on link "Messages (12)" at bounding box center [421, 142] width 97 height 34
click at [424, 143] on link "Messages (12)" at bounding box center [421, 142] width 97 height 34
